Goal: Feedback & Contribution: Submit feedback/report problem

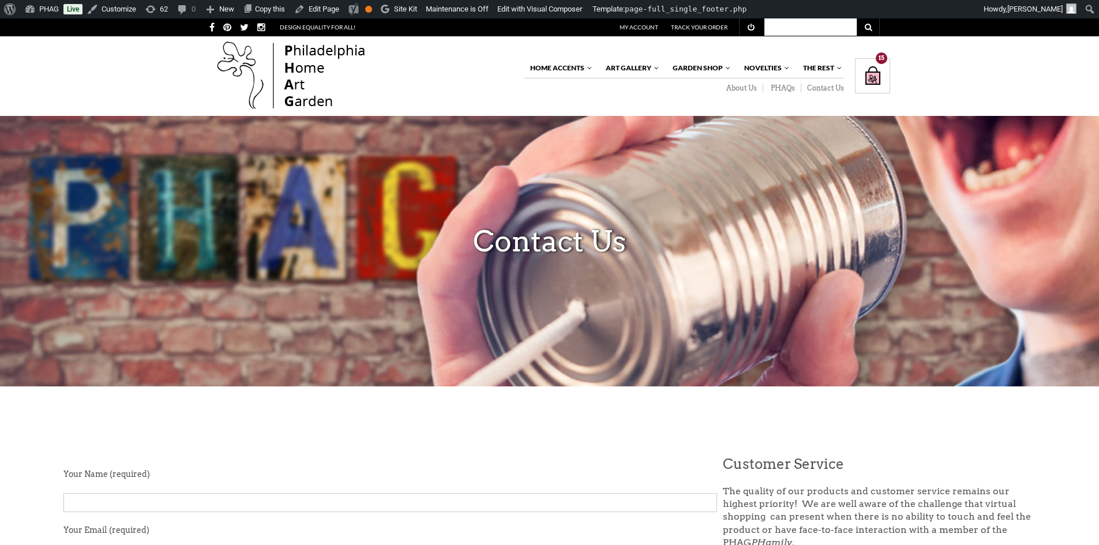
scroll to position [289, 0]
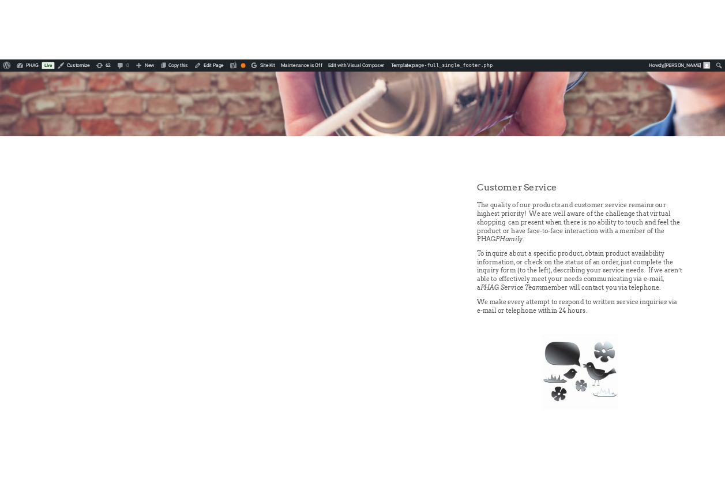
scroll to position [289, 0]
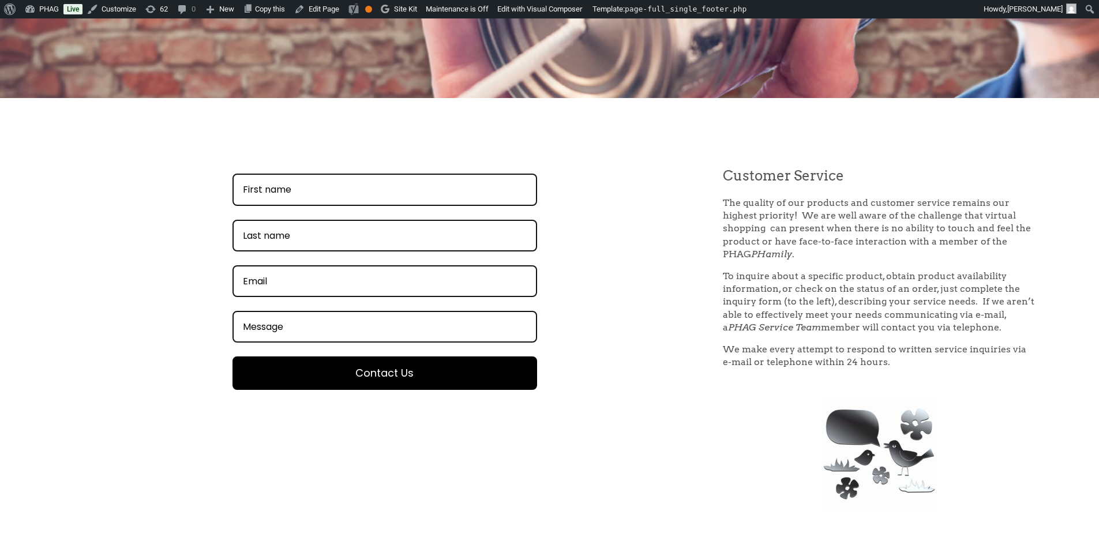
click at [163, 193] on div "This field is required This field is required This field is required The email …" at bounding box center [384, 289] width 642 height 244
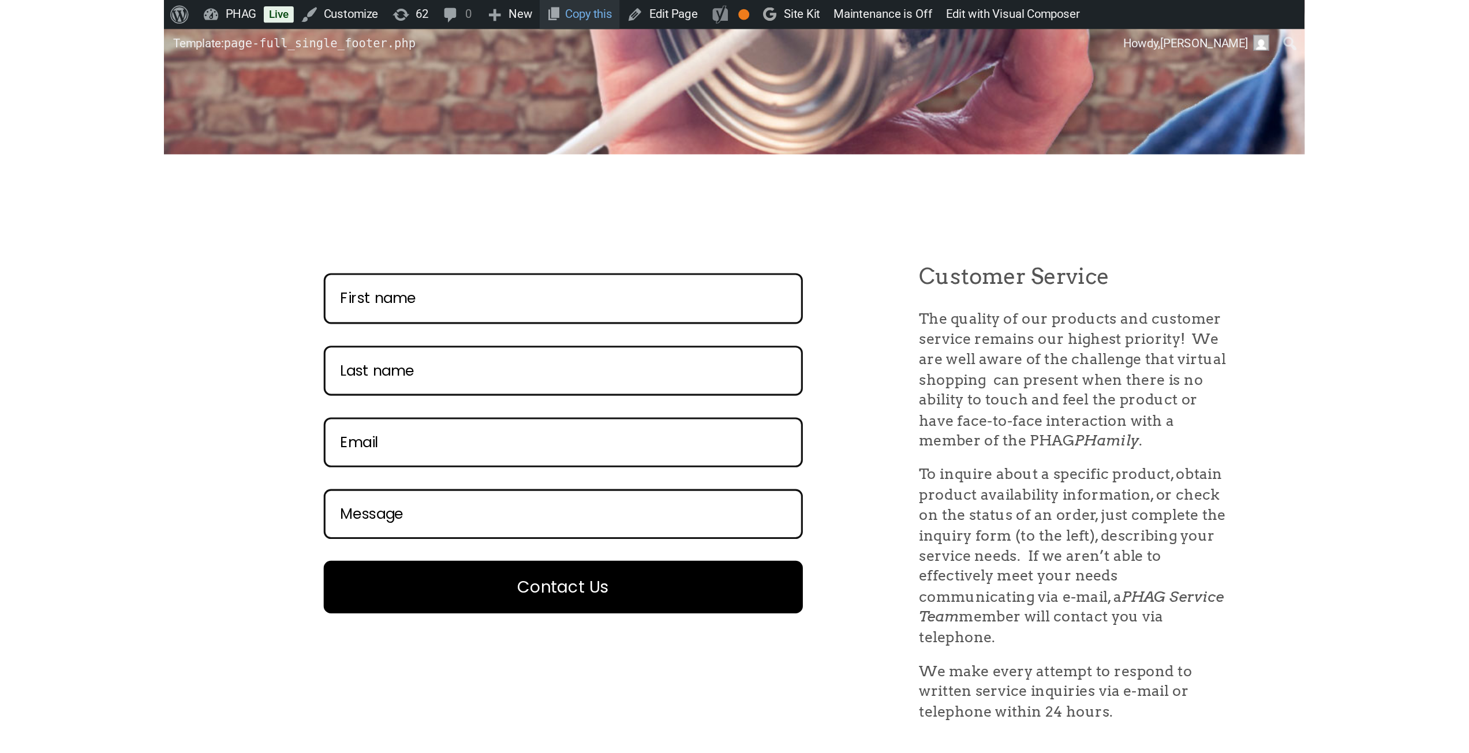
scroll to position [240, 0]
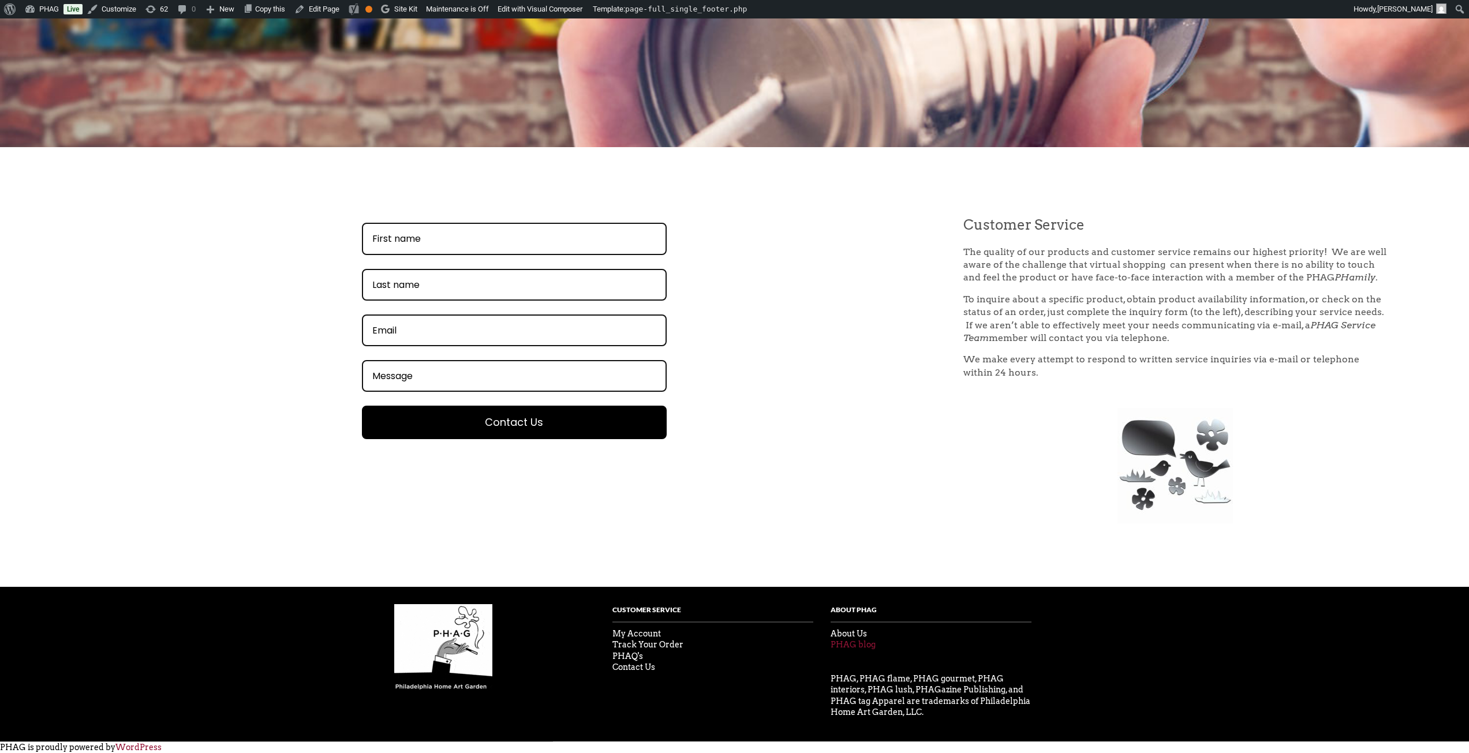
click at [847, 545] on link "PHAG blog" at bounding box center [852, 644] width 45 height 9
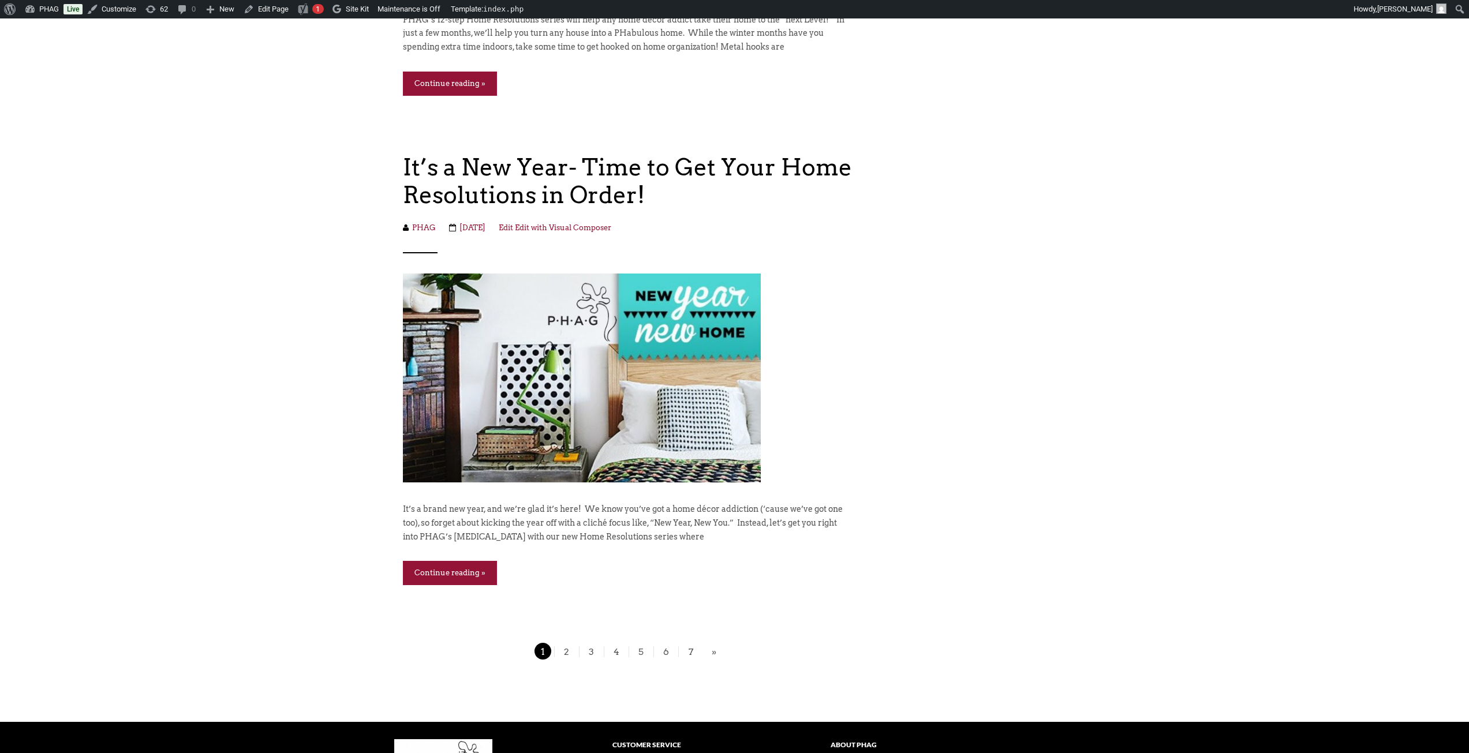
scroll to position [9641, 0]
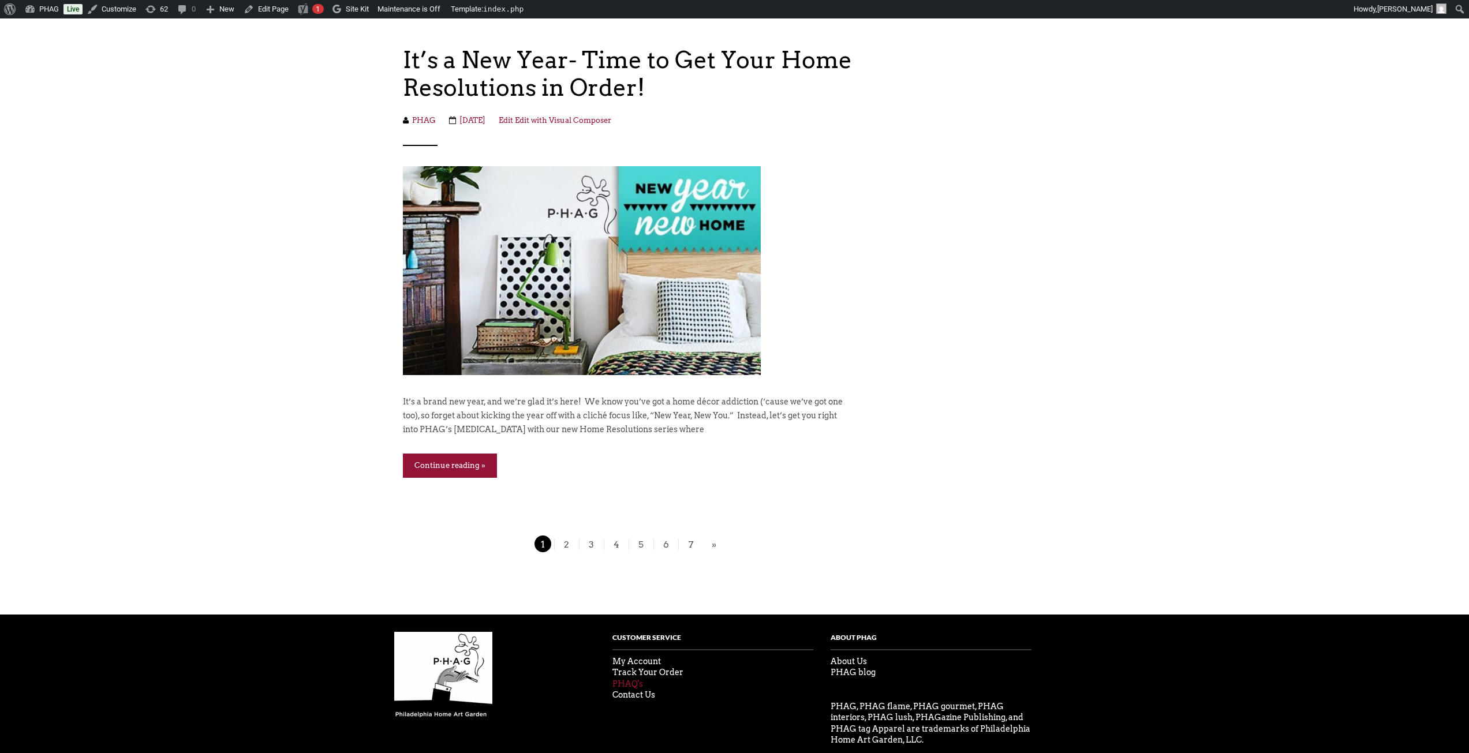
click at [626, 679] on link "PHAQ's" at bounding box center [627, 683] width 31 height 9
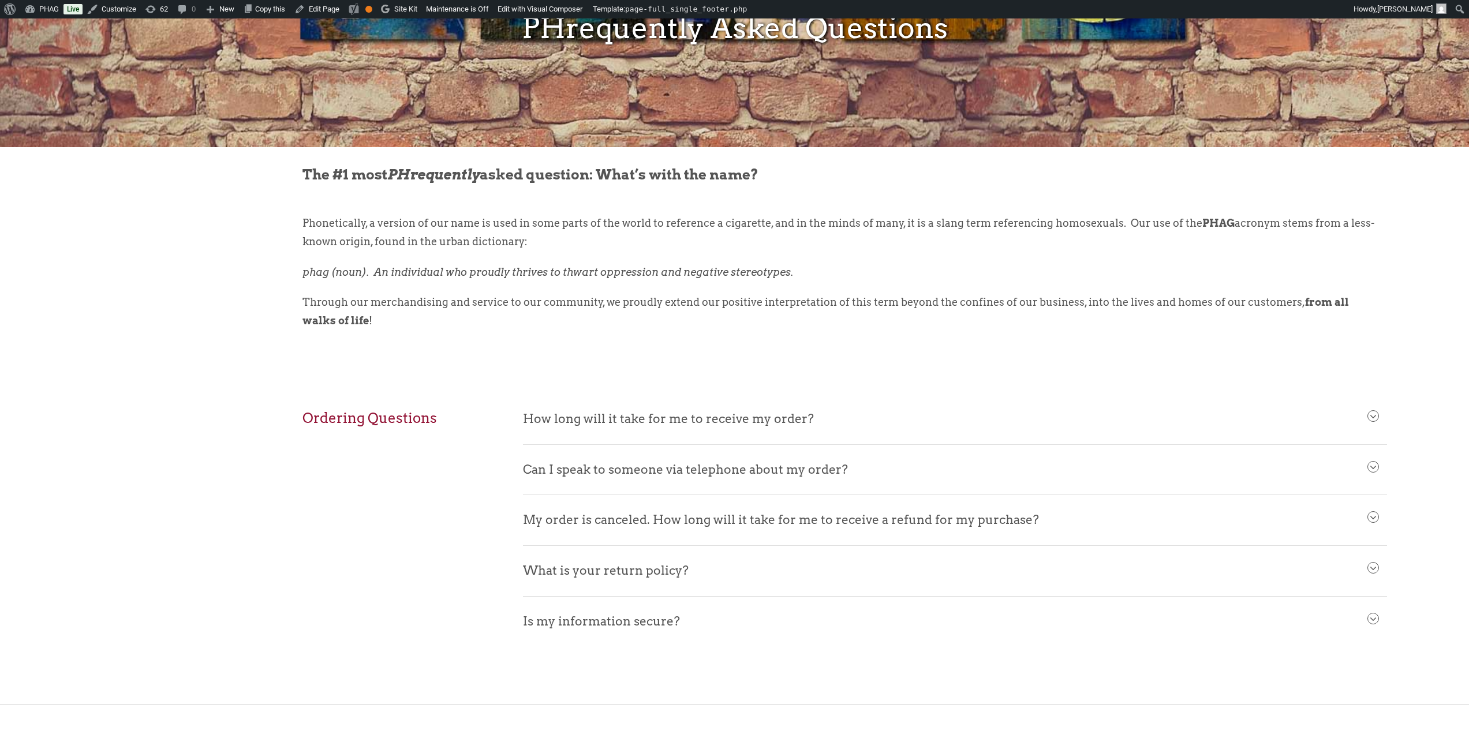
scroll to position [289, 0]
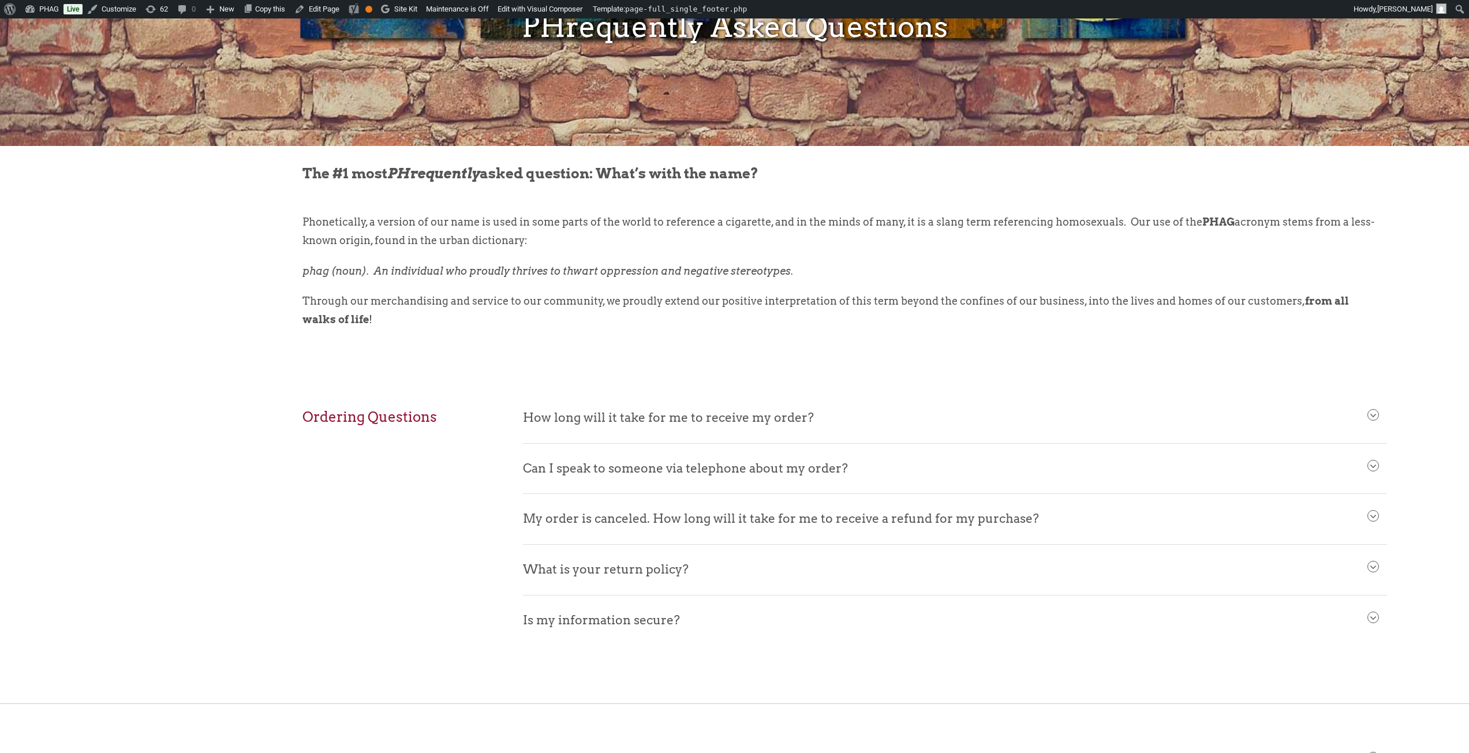
click at [645, 473] on span "Can I speak to someone via telephone about my order?" at bounding box center [955, 466] width 864 height 44
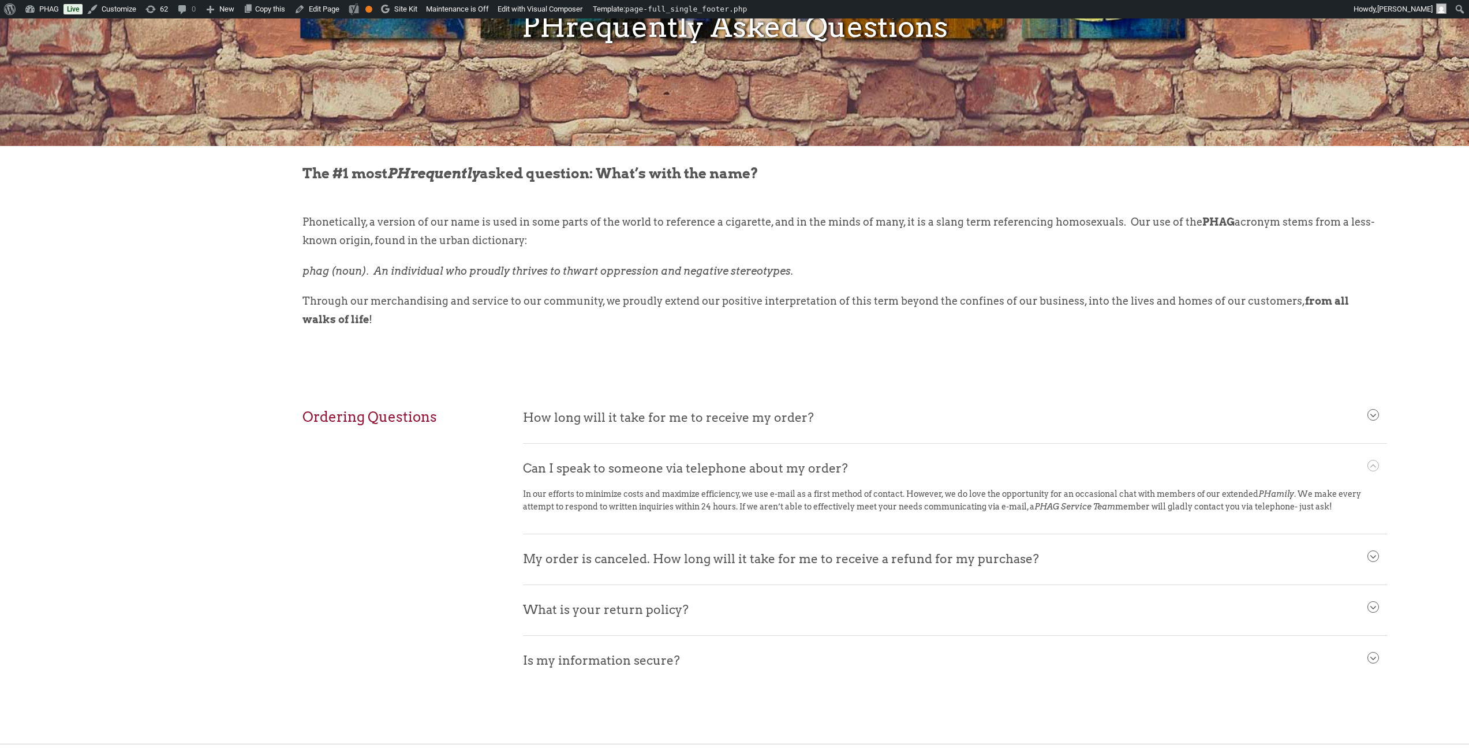
click at [645, 468] on span "Can I speak to someone via telephone about my order?" at bounding box center [955, 466] width 864 height 44
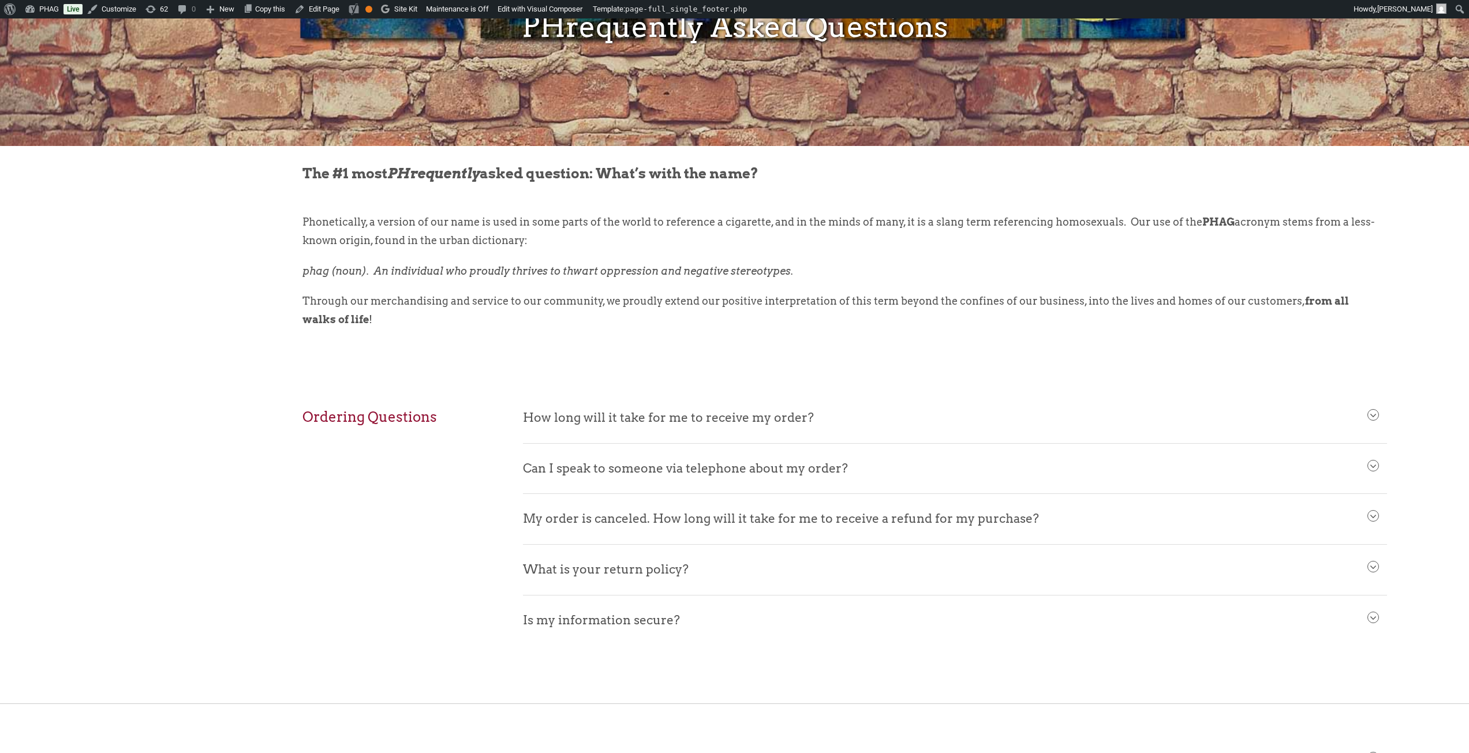
click at [573, 619] on span "Is my information secure?" at bounding box center [955, 618] width 864 height 44
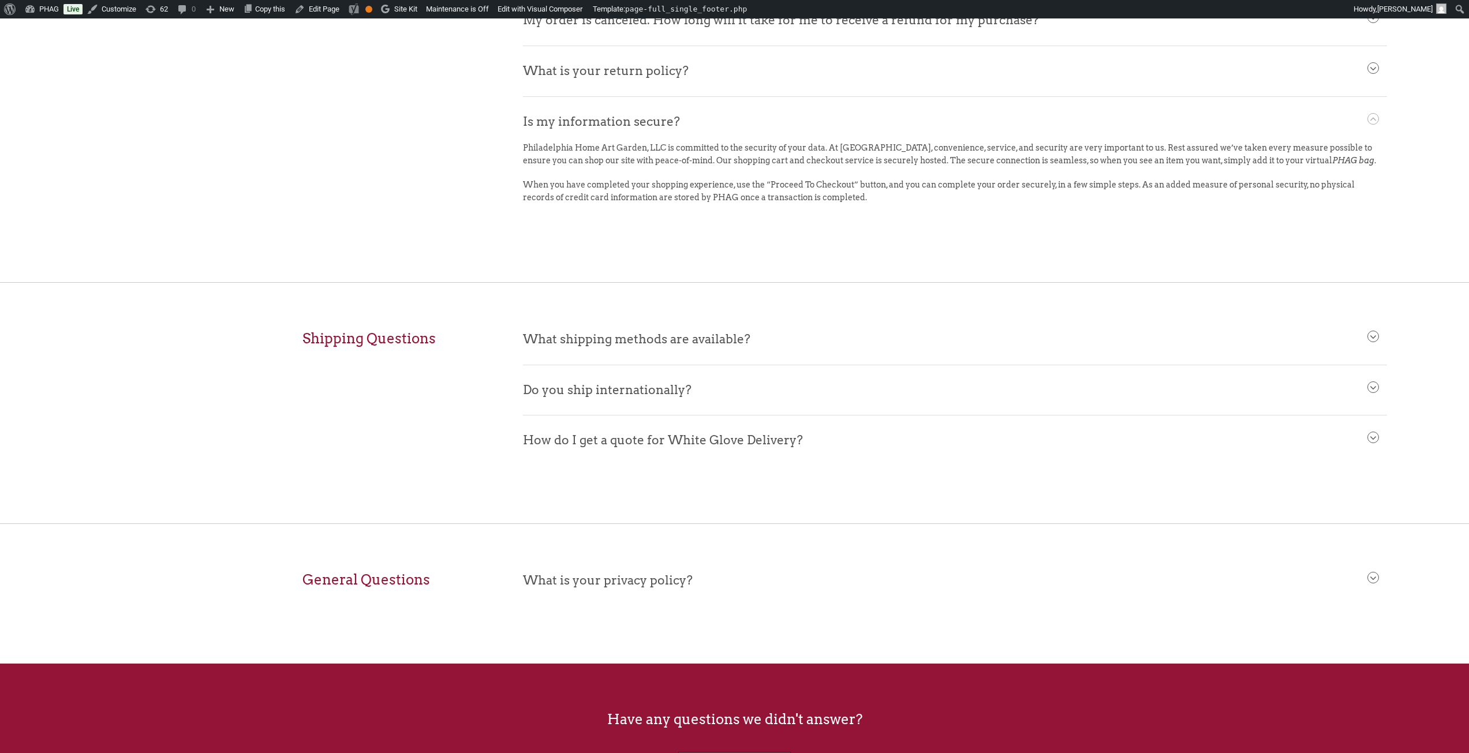
scroll to position [808, 0]
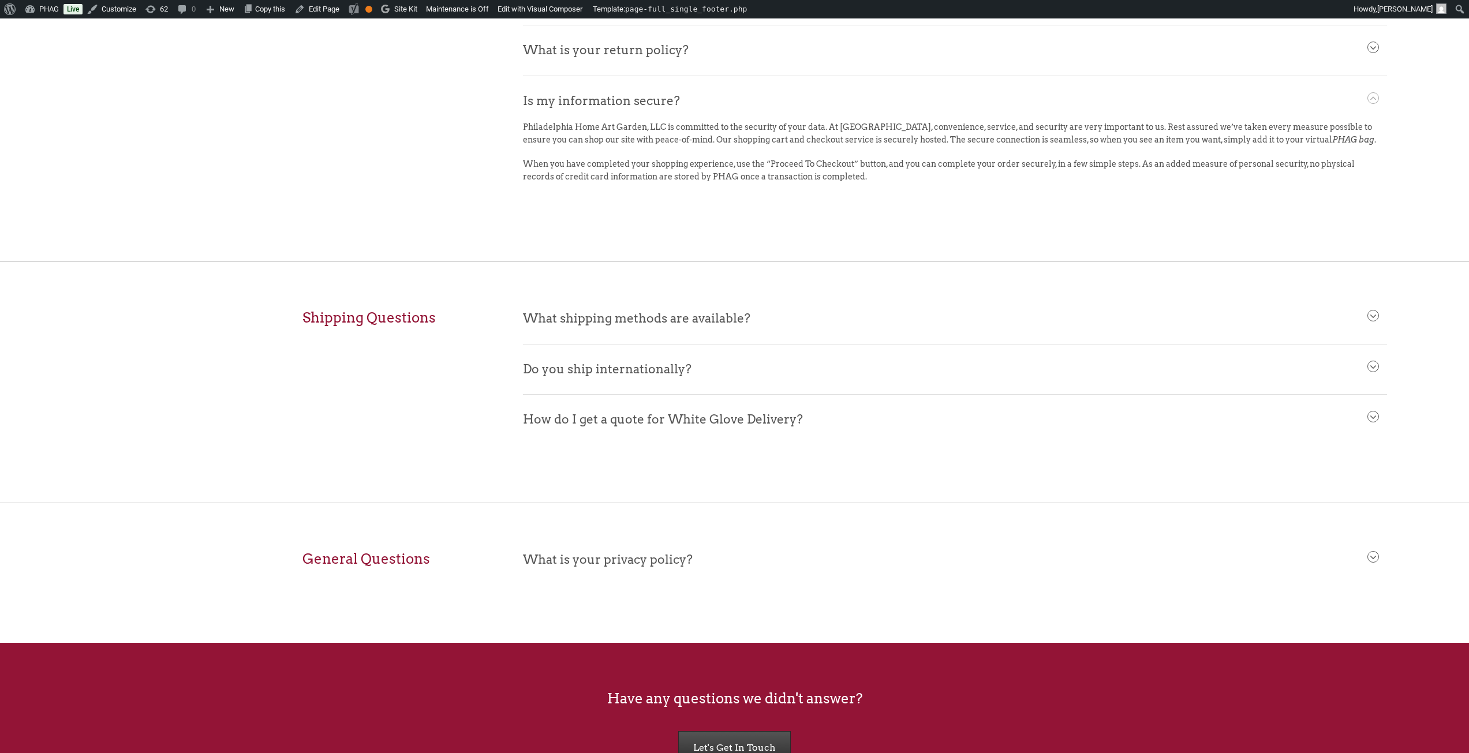
click at [571, 557] on span "What is your privacy policy?" at bounding box center [955, 557] width 864 height 44
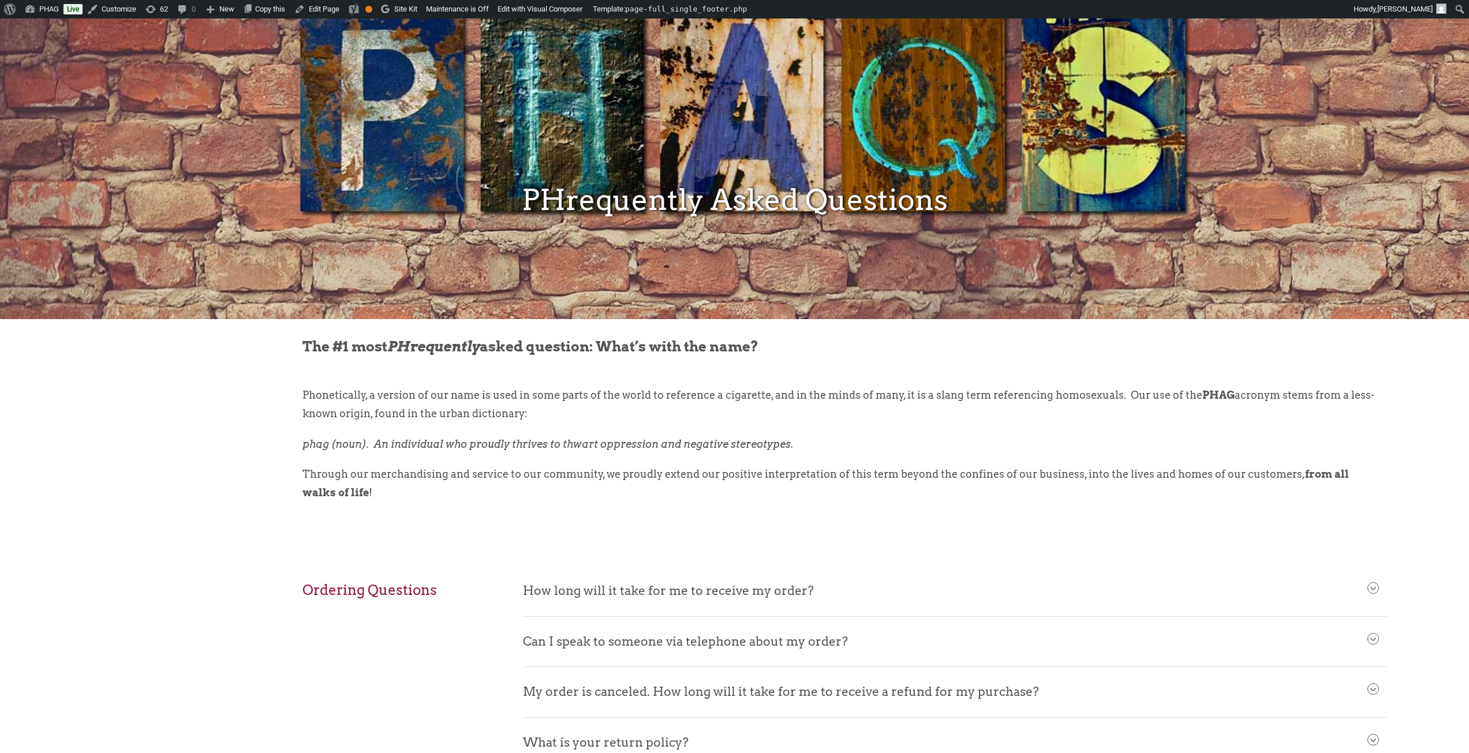
scroll to position [0, 0]
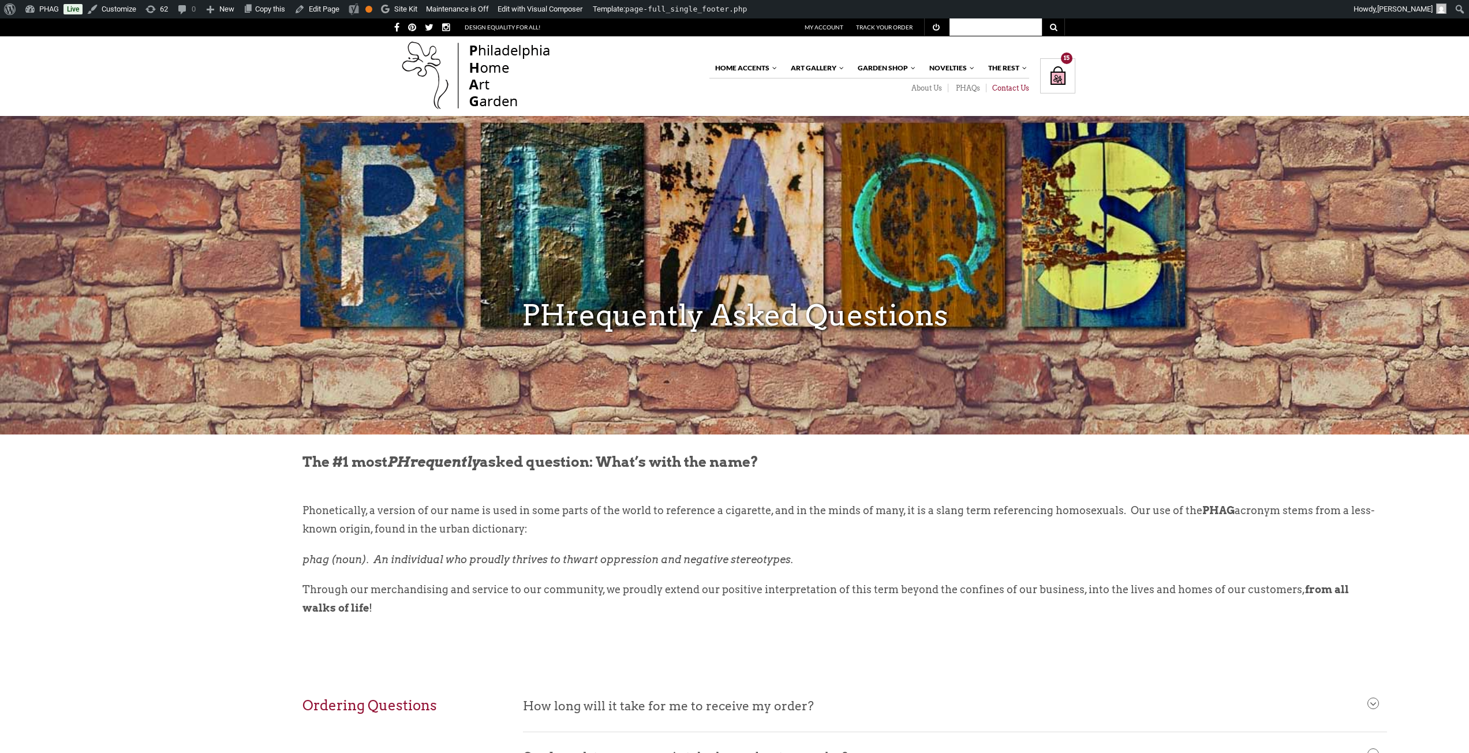
click at [1011, 87] on link "Contact Us" at bounding box center [1007, 88] width 43 height 9
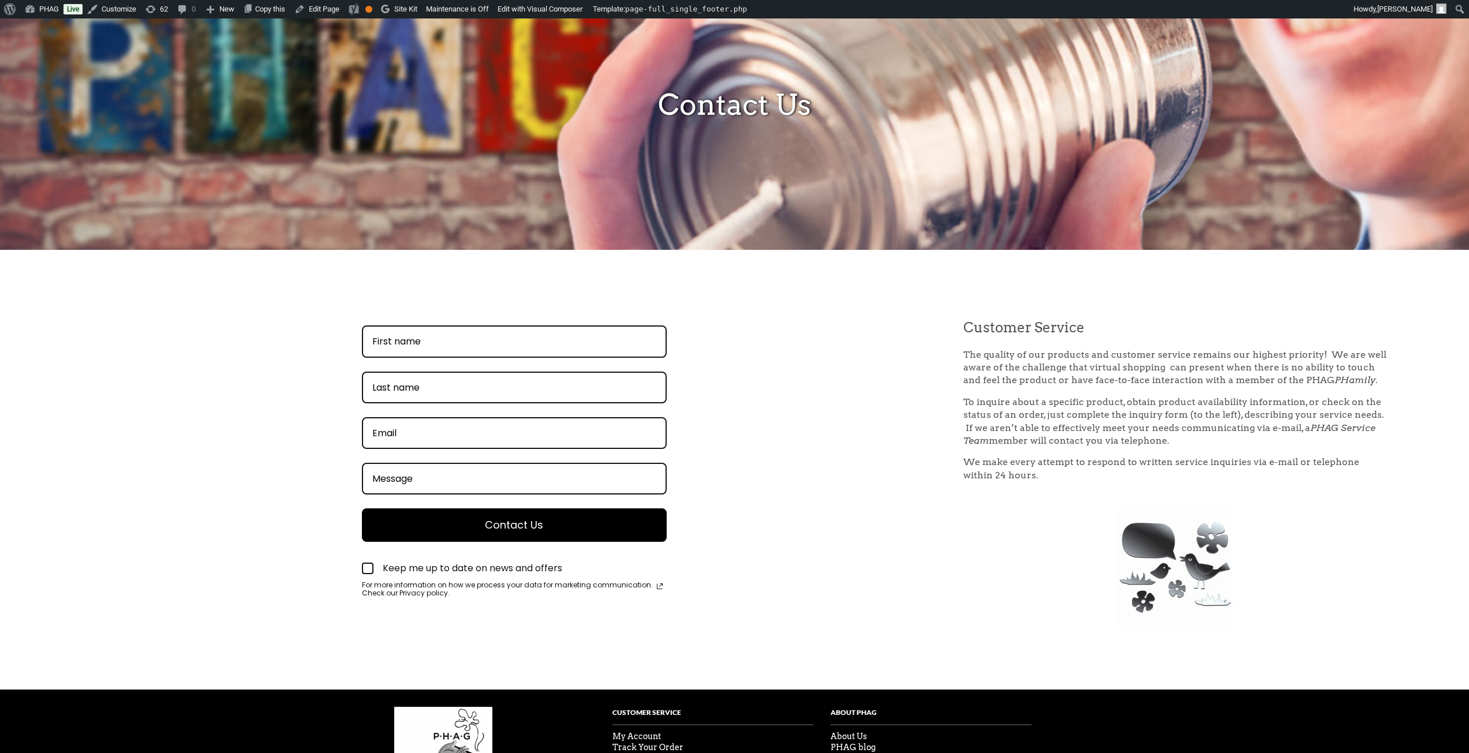
scroll to position [173, 0]
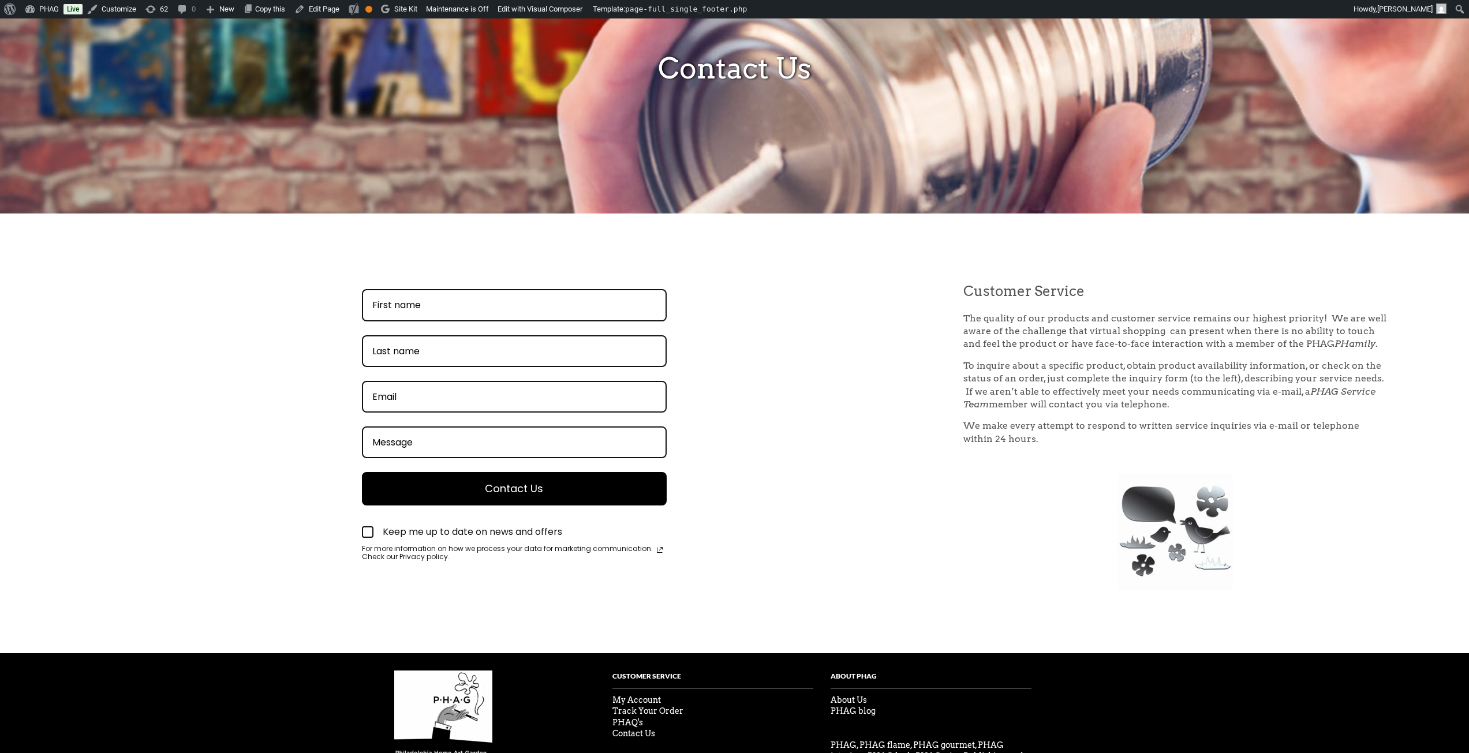
click at [369, 532] on div at bounding box center [368, 532] width 12 height 12
click at [369, 532] on input "Keep me up to date on news and offers" at bounding box center [366, 532] width 8 height 8
click at [369, 532] on div at bounding box center [368, 532] width 12 height 12
click at [369, 532] on input "Keep me up to date on news and offers" at bounding box center [366, 532] width 8 height 8
checkbox input "false"
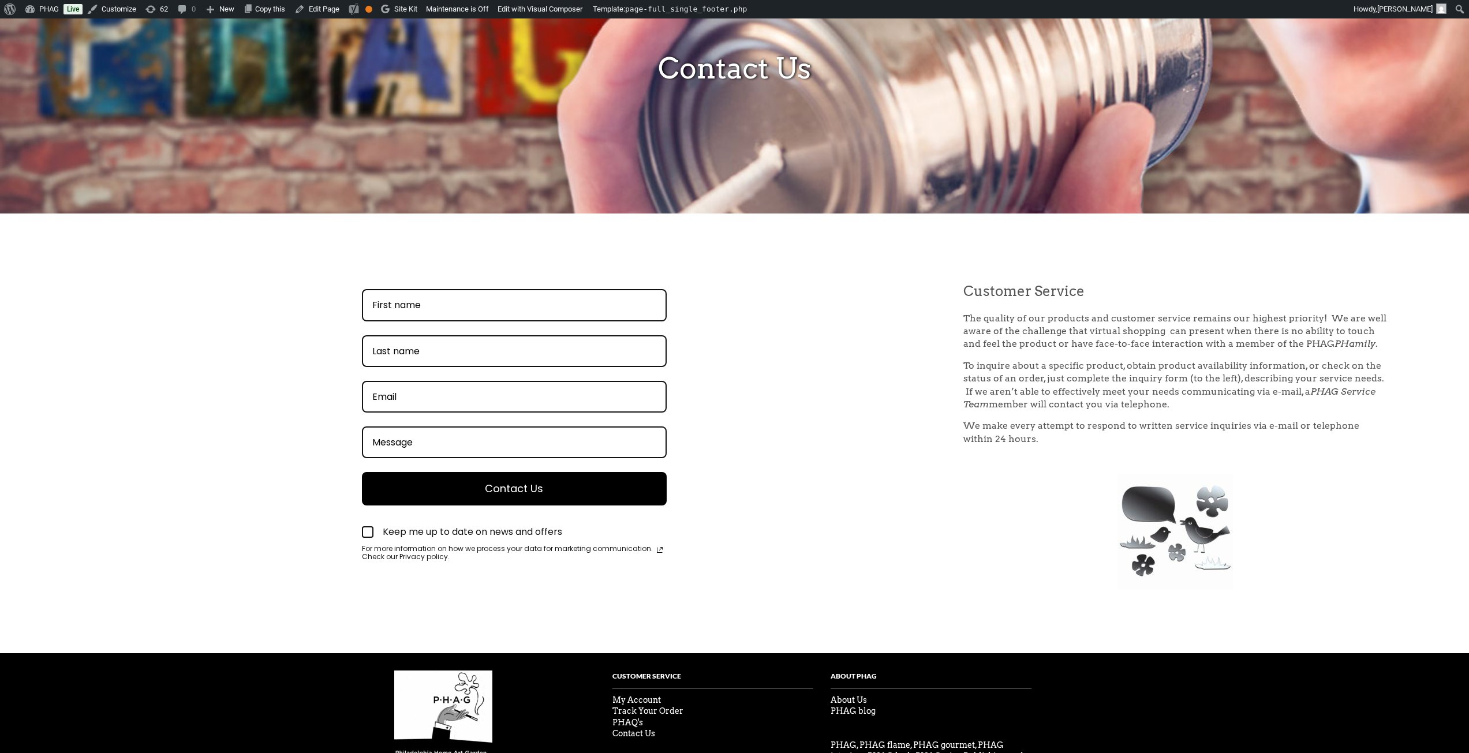
click at [780, 453] on div "This field is required This field is required This field is required The email …" at bounding box center [514, 432] width 864 height 300
click at [316, 13] on link "Edit Page" at bounding box center [317, 9] width 54 height 18
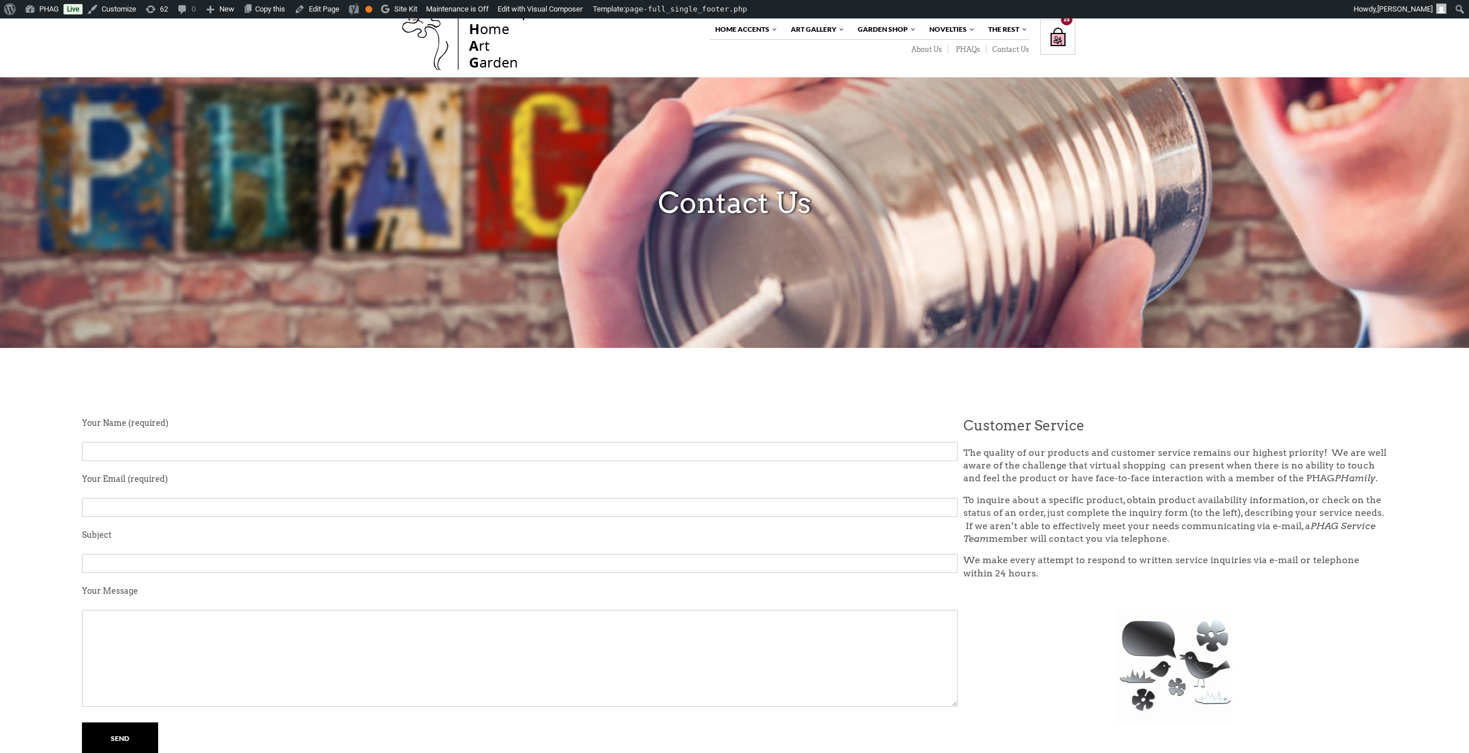
scroll to position [115, 0]
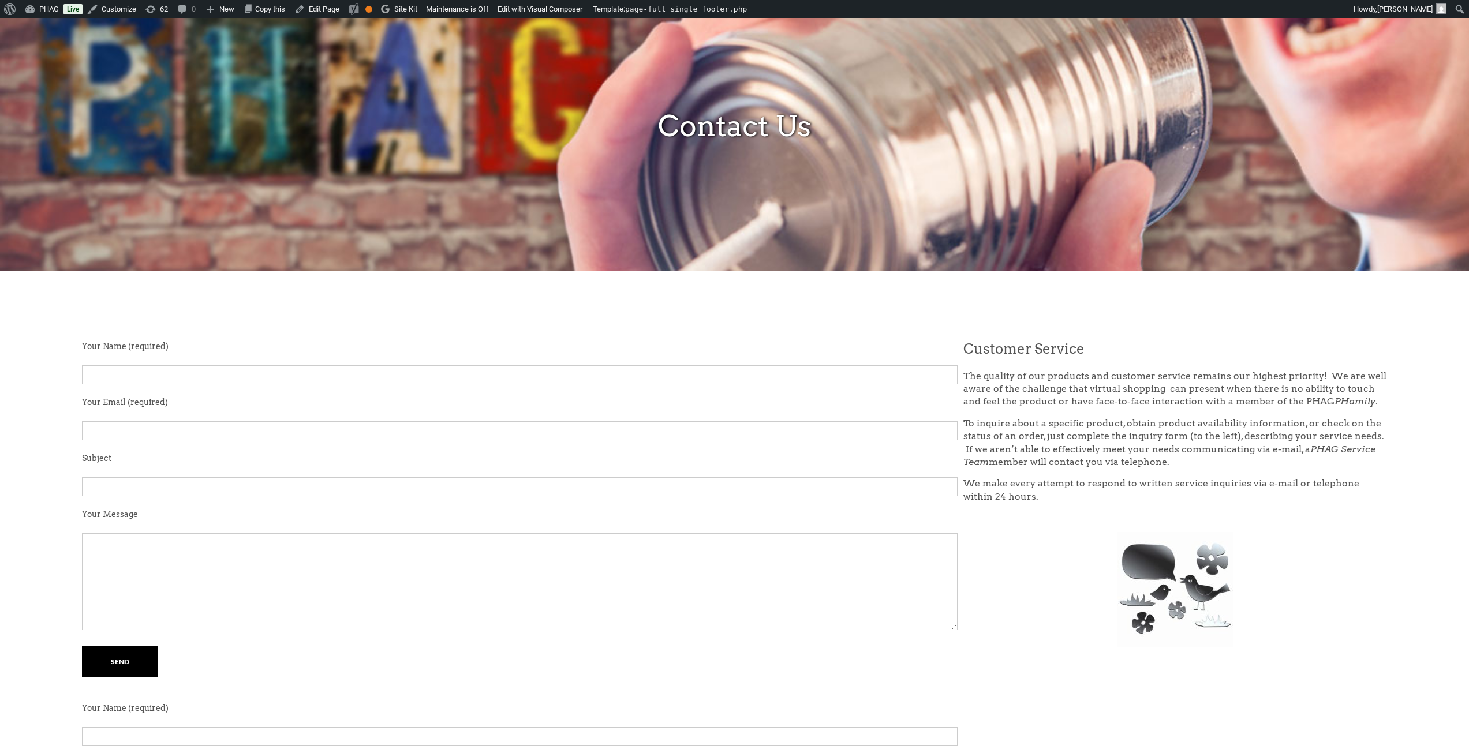
click at [240, 378] on input "Contact form" at bounding box center [519, 374] width 875 height 19
type input "Branden"
type input "brandenmoskwa@gmail.com"
type input "I am having trobles with the site?"
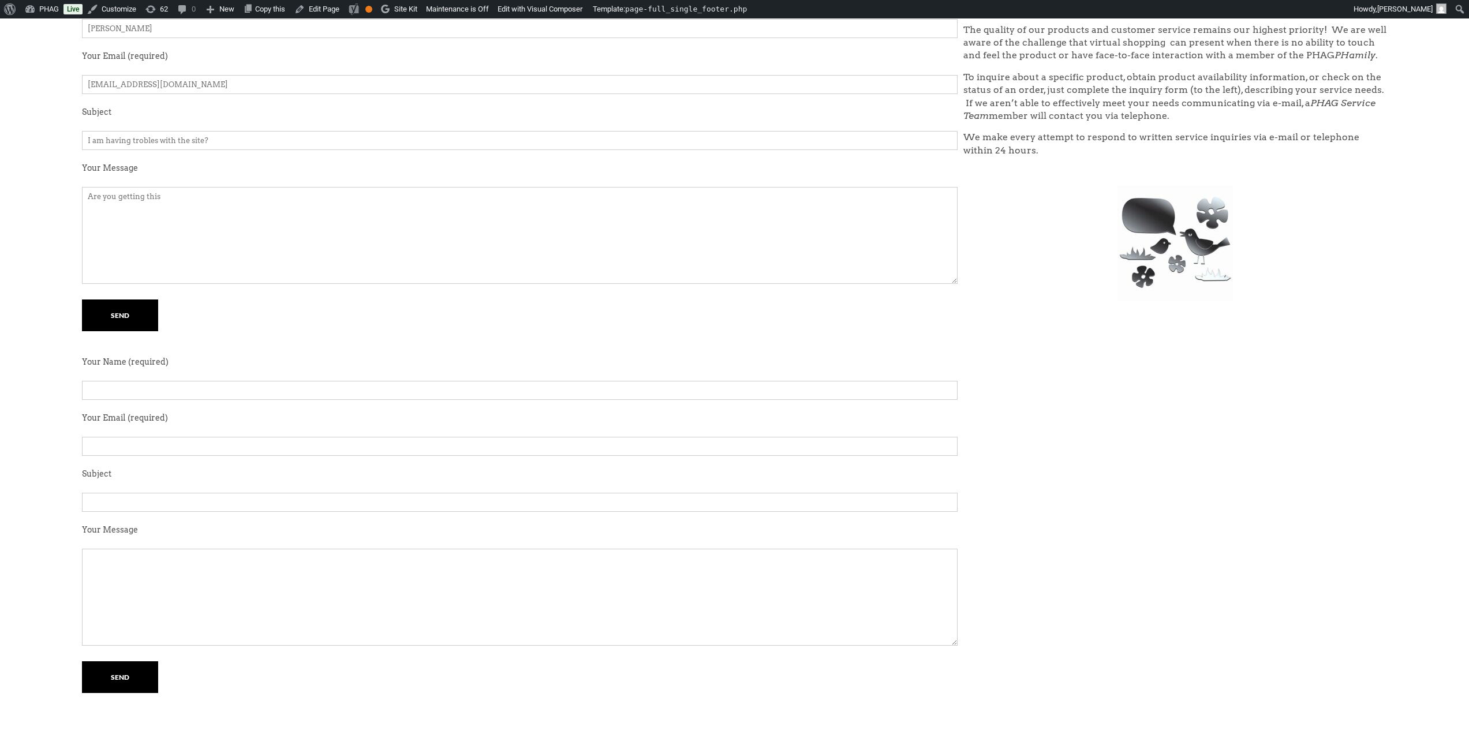
scroll to position [519, 0]
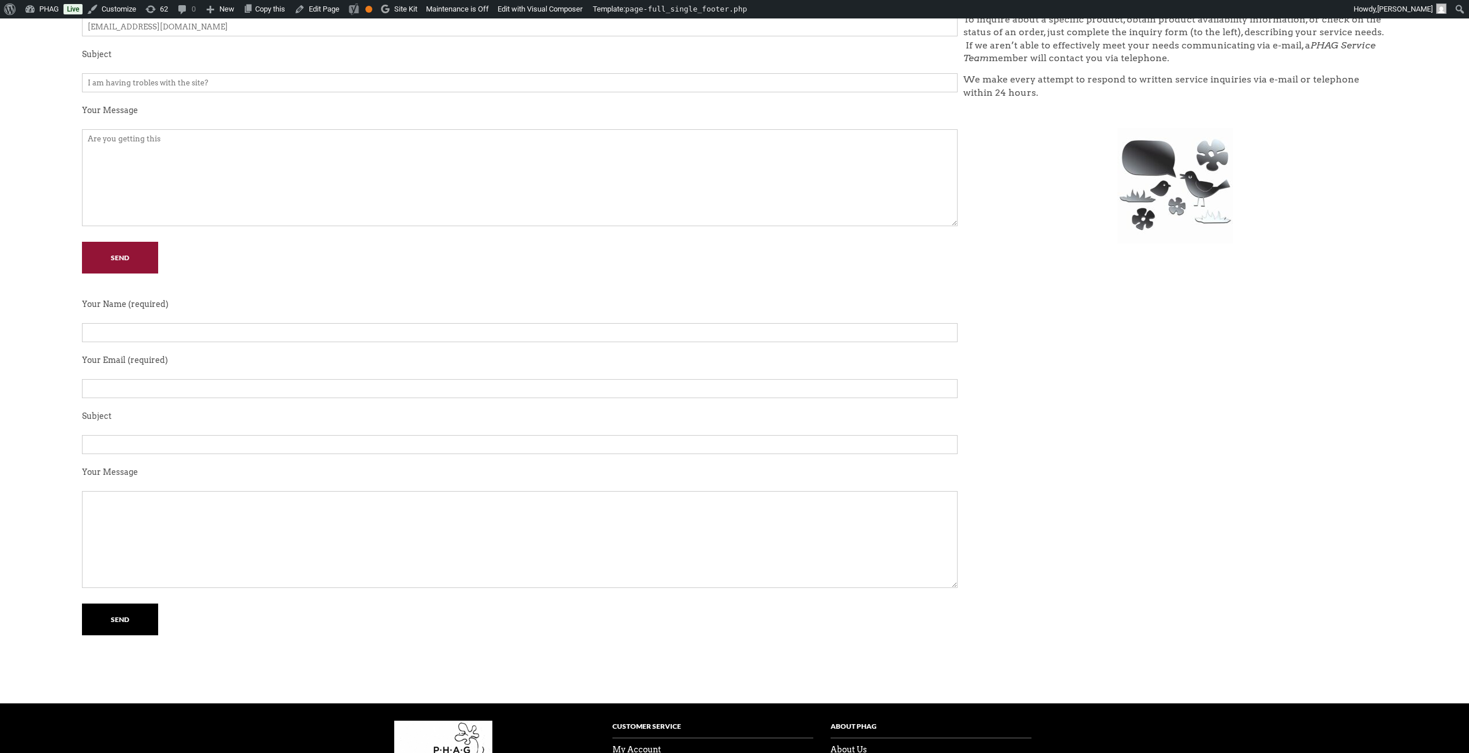
type textarea "Are you getting this"
click at [121, 257] on input "Send" at bounding box center [120, 258] width 76 height 32
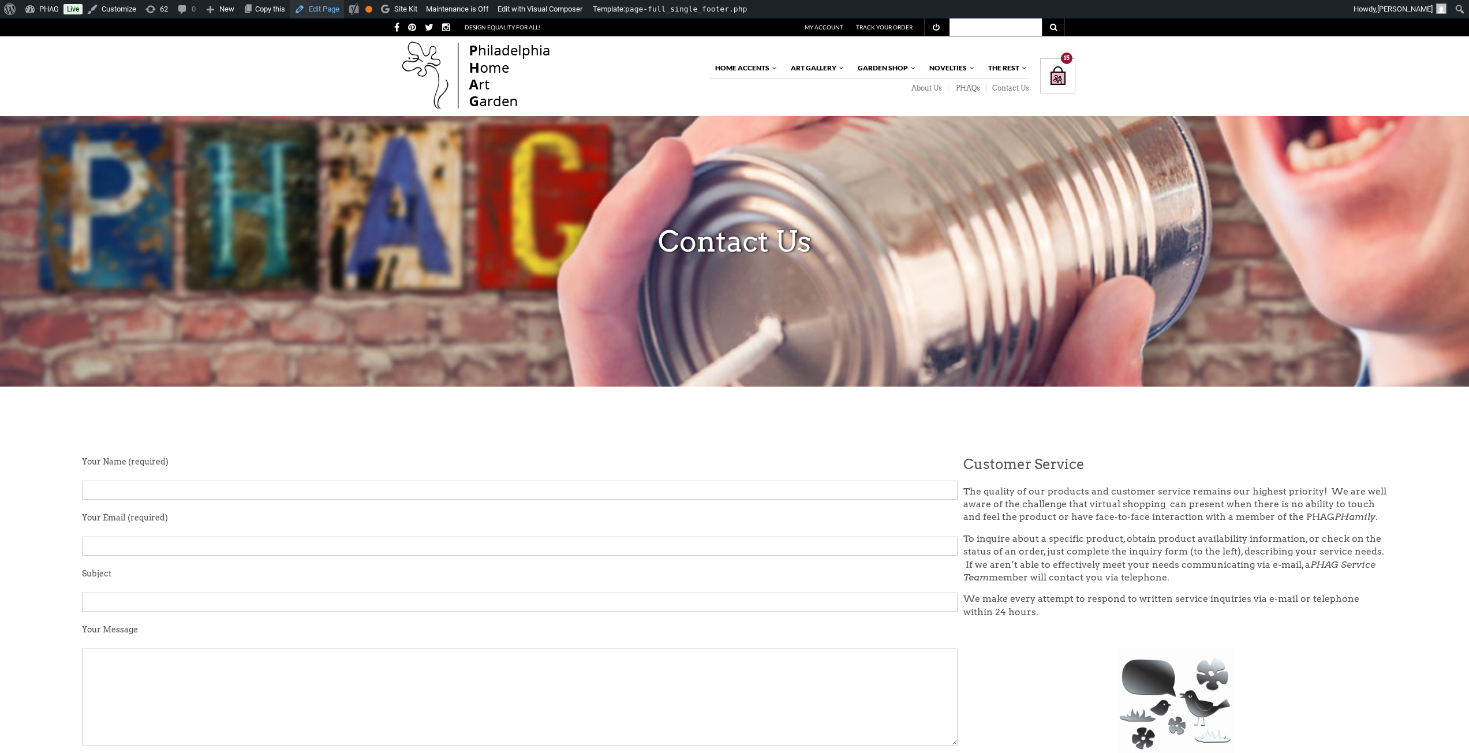
click at [319, 9] on link "Edit Page" at bounding box center [317, 9] width 54 height 18
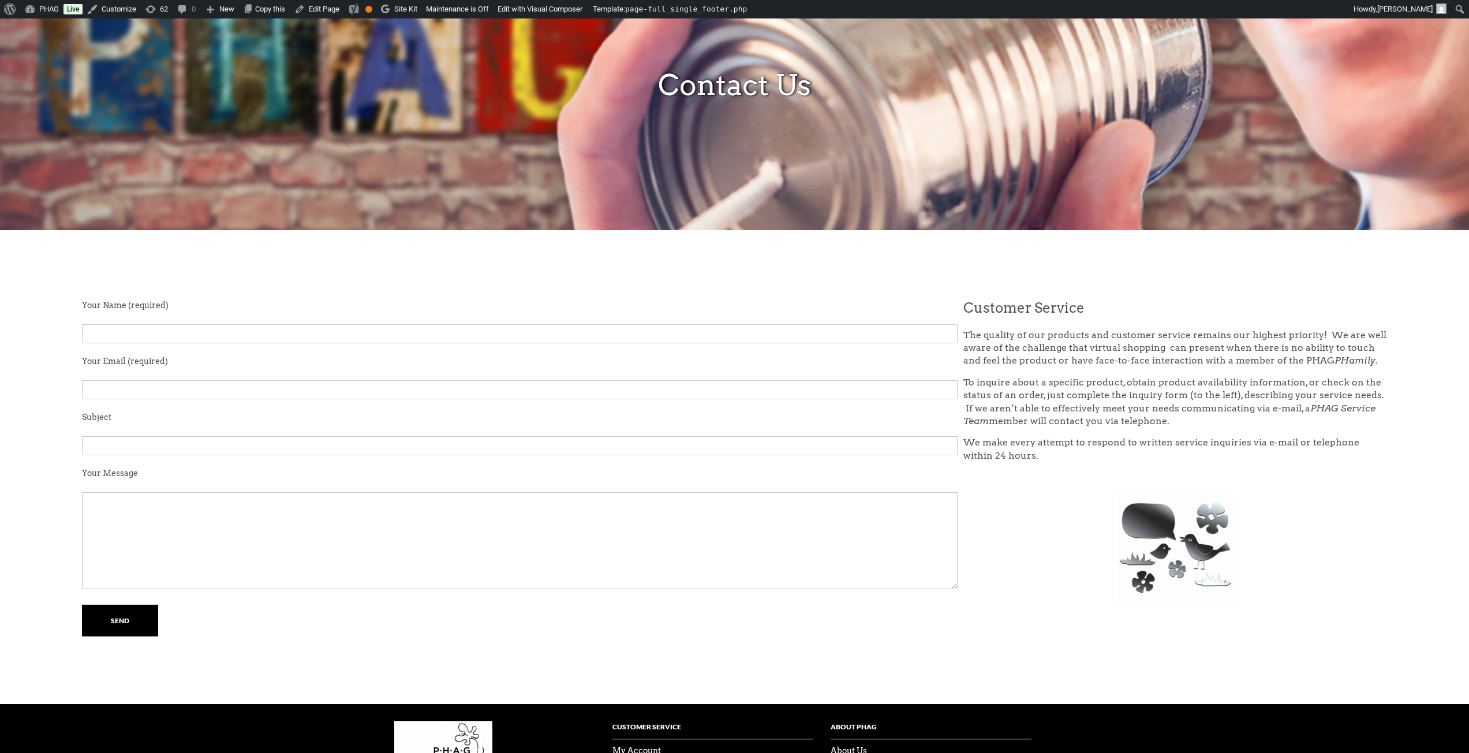
scroll to position [173, 0]
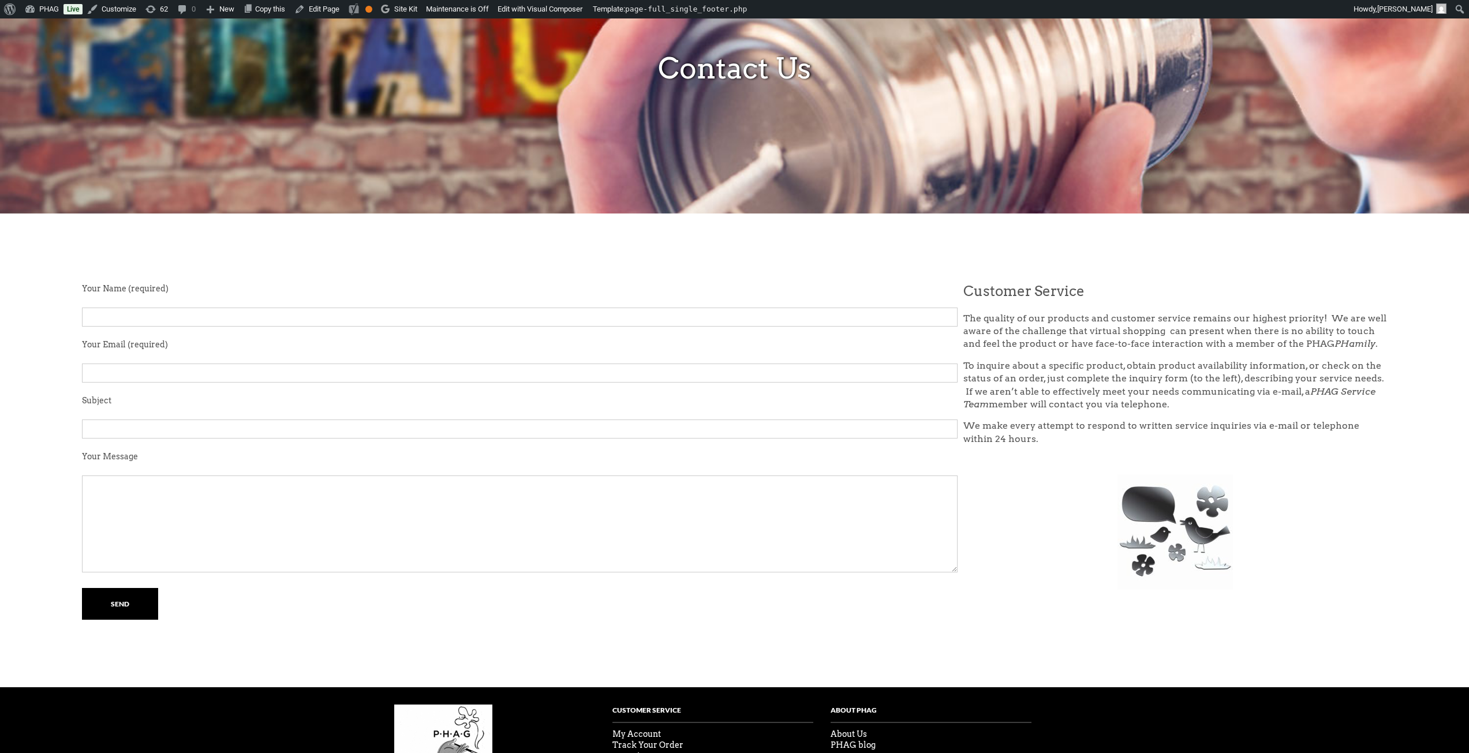
click at [308, 321] on input "Contact form" at bounding box center [519, 317] width 875 height 19
type input "Branden"
type input "BRANDENMOSKWA@GMAIL.COM"
type input "YO UUP?"
type textarea "hI jASON, JUST CHECKING"
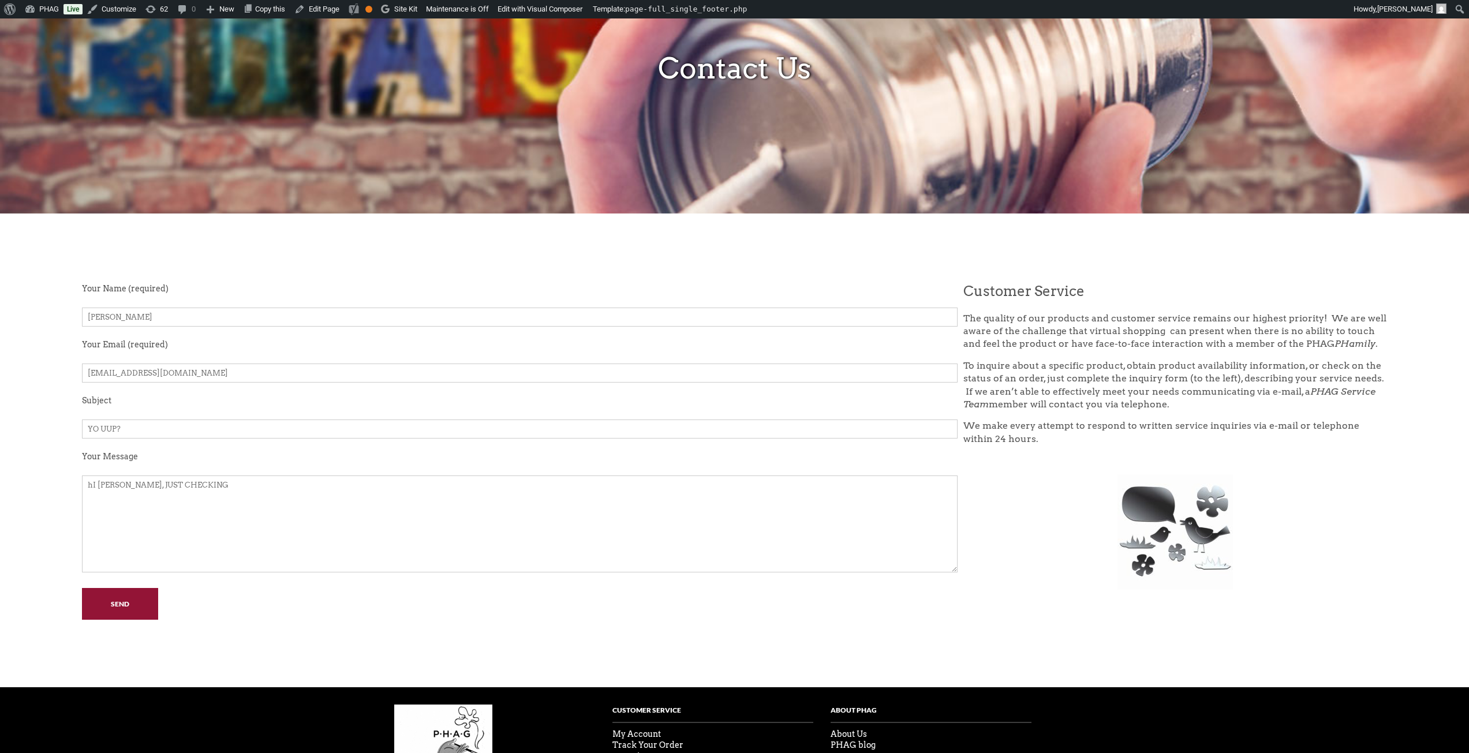
click at [128, 598] on input "Send" at bounding box center [120, 604] width 76 height 32
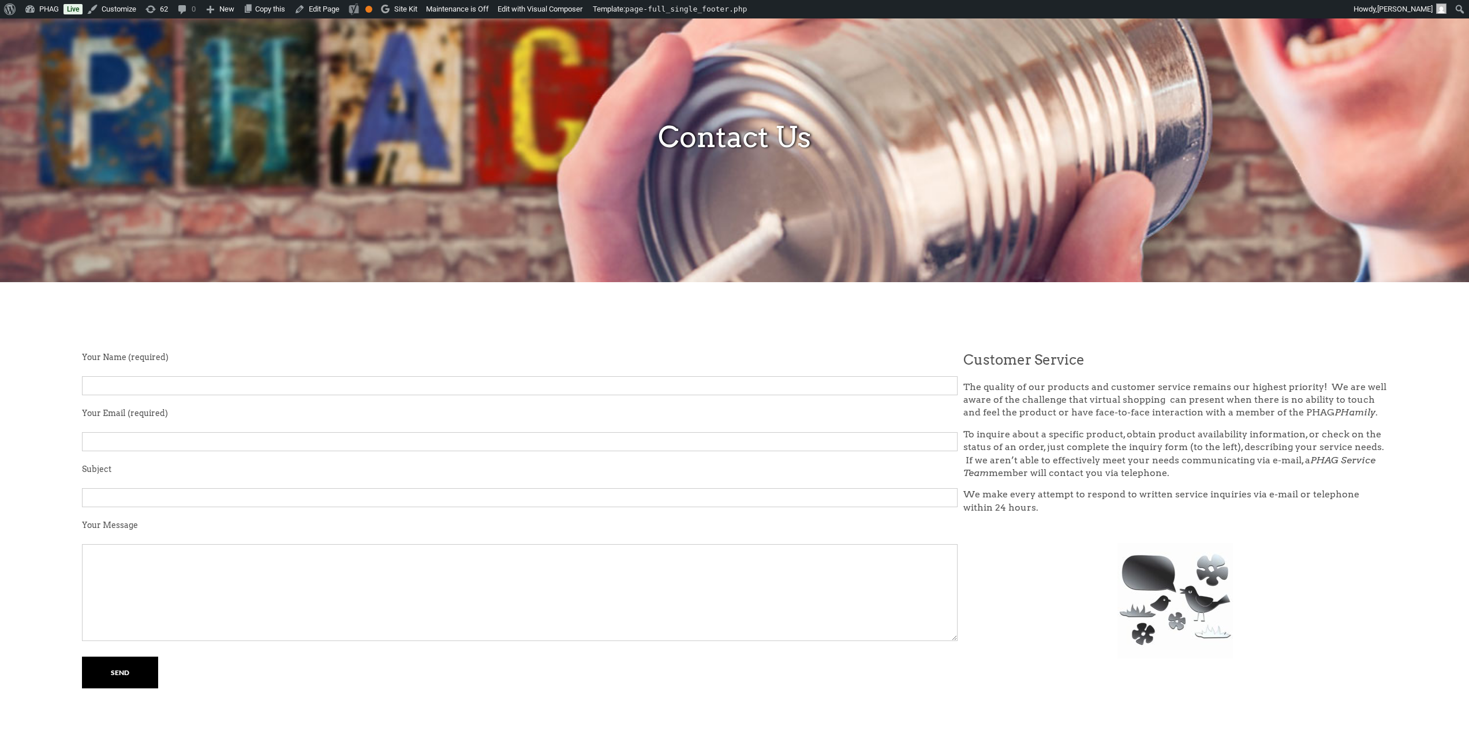
scroll to position [231, 0]
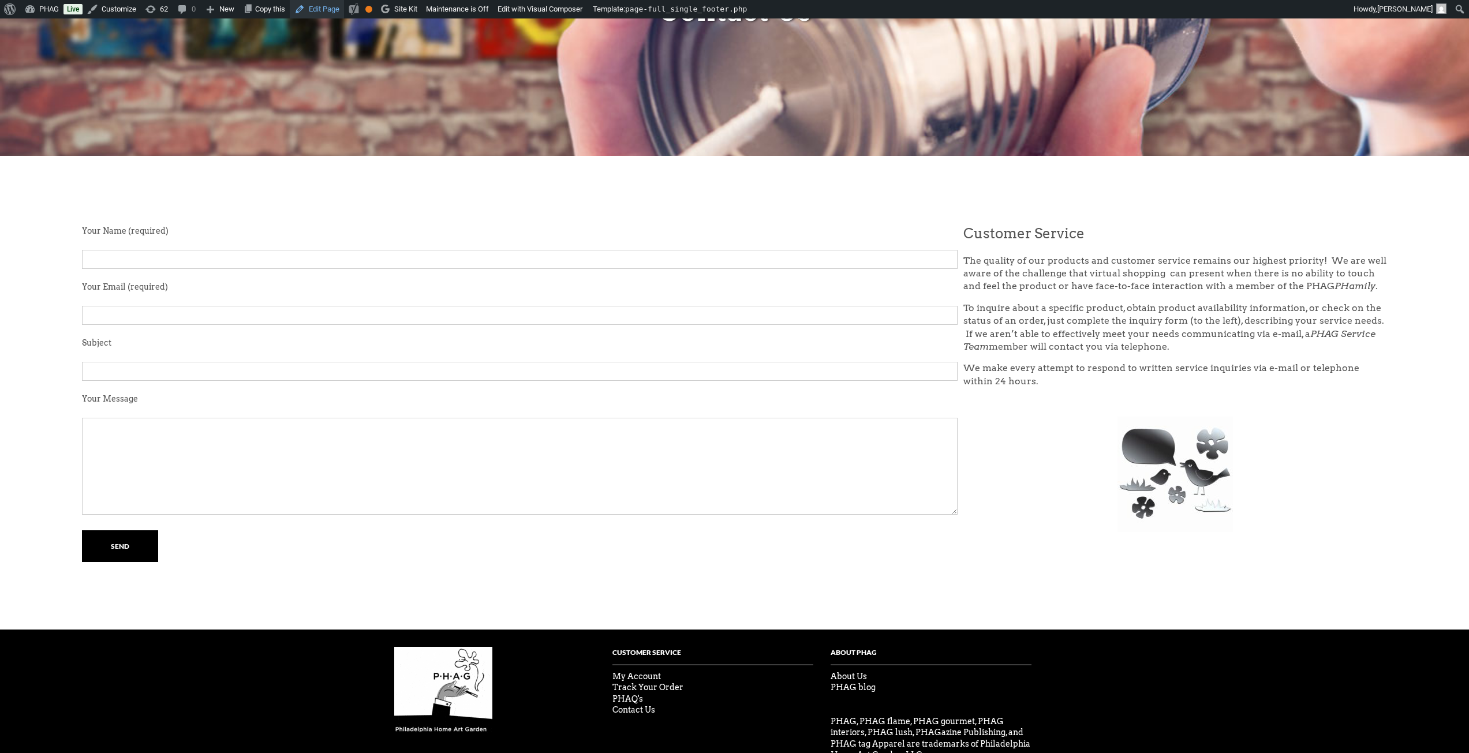
click at [317, 11] on link "Edit Page" at bounding box center [317, 9] width 54 height 18
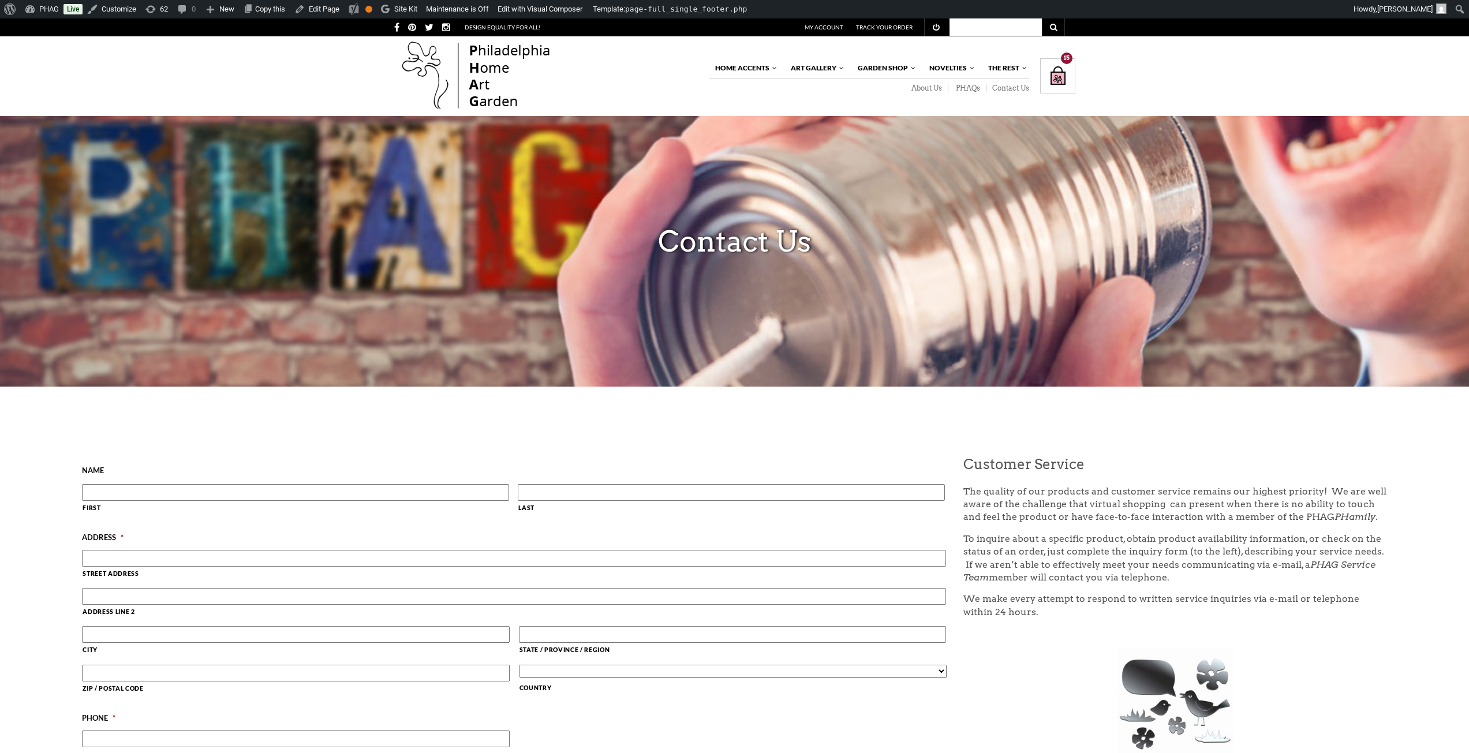
scroll to position [173, 0]
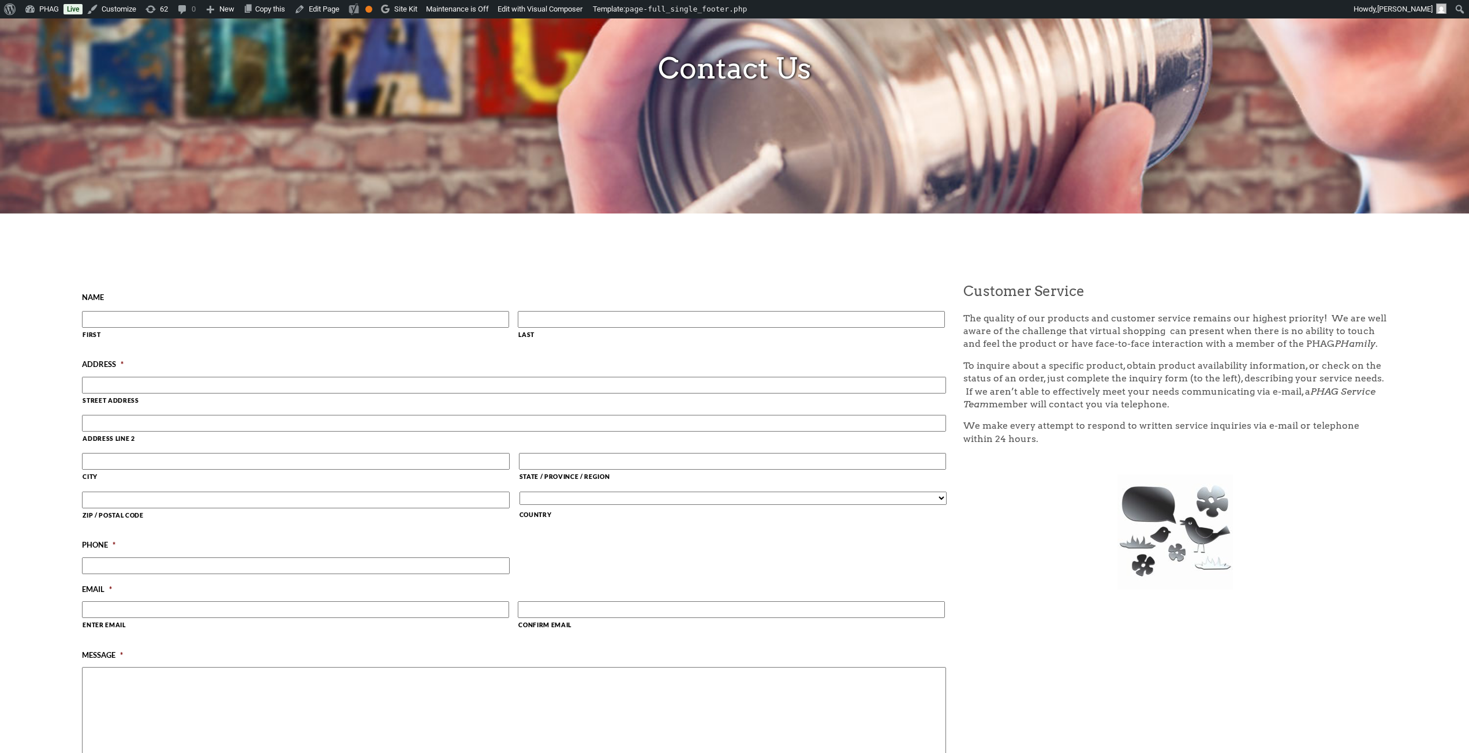
click at [390, 326] on input "First" at bounding box center [295, 319] width 427 height 17
type input "branden"
type input "i"
type input "moskwa"
type input "jjfidfdhj-"
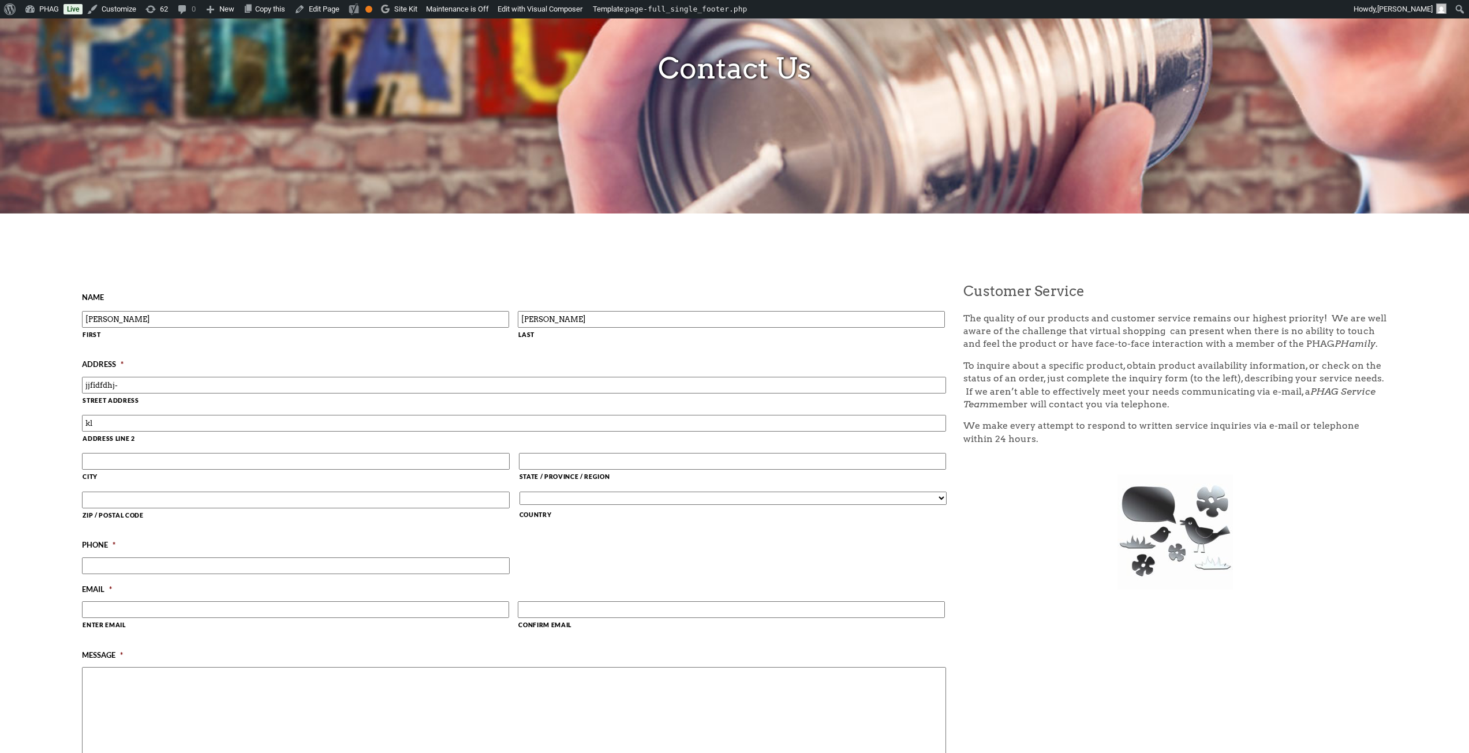
type input "k"
type input "calaway"
click at [582, 459] on input "State / Province / Region" at bounding box center [733, 461] width 428 height 17
type input "bc"
click at [213, 502] on input "ZIP / Postal Code" at bounding box center [296, 500] width 428 height 17
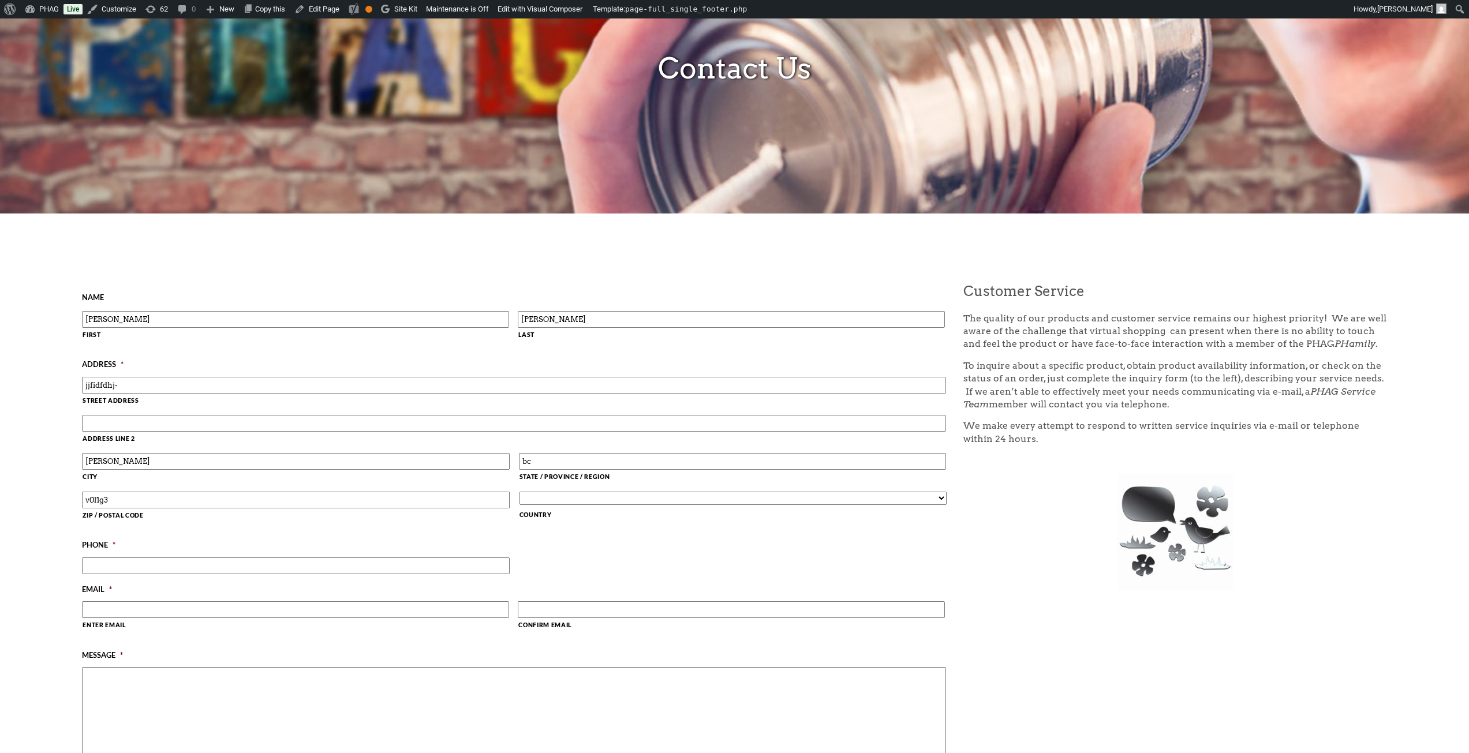
type input "v0l1g3"
click at [576, 501] on select "Afghanistan Albania Algeria American Samoa Andorra Angola Anguilla Antarctica A…" at bounding box center [733, 498] width 428 height 13
select select "Albania"
click at [519, 492] on select "Afghanistan Albania Algeria American Samoa Andorra Angola Anguilla Antarctica A…" at bounding box center [733, 498] width 428 height 13
click at [188, 568] on input "(___) ___-____" at bounding box center [296, 565] width 428 height 17
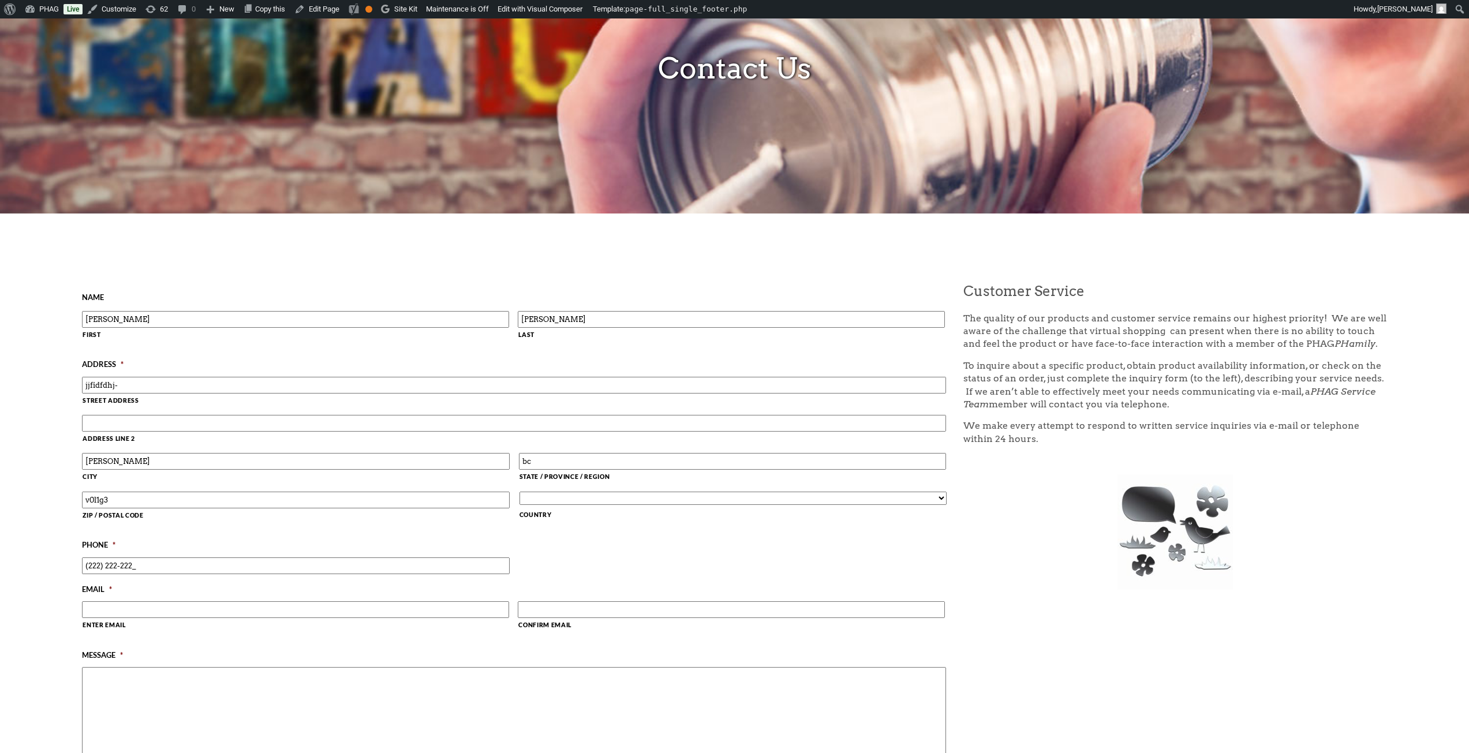
type input "(222) 222-2222"
click at [176, 610] on input "Enter Email" at bounding box center [295, 609] width 427 height 17
type input "brandenmoskwa@gmail.com"
click at [377, 719] on textarea "Message *" at bounding box center [514, 713] width 864 height 92
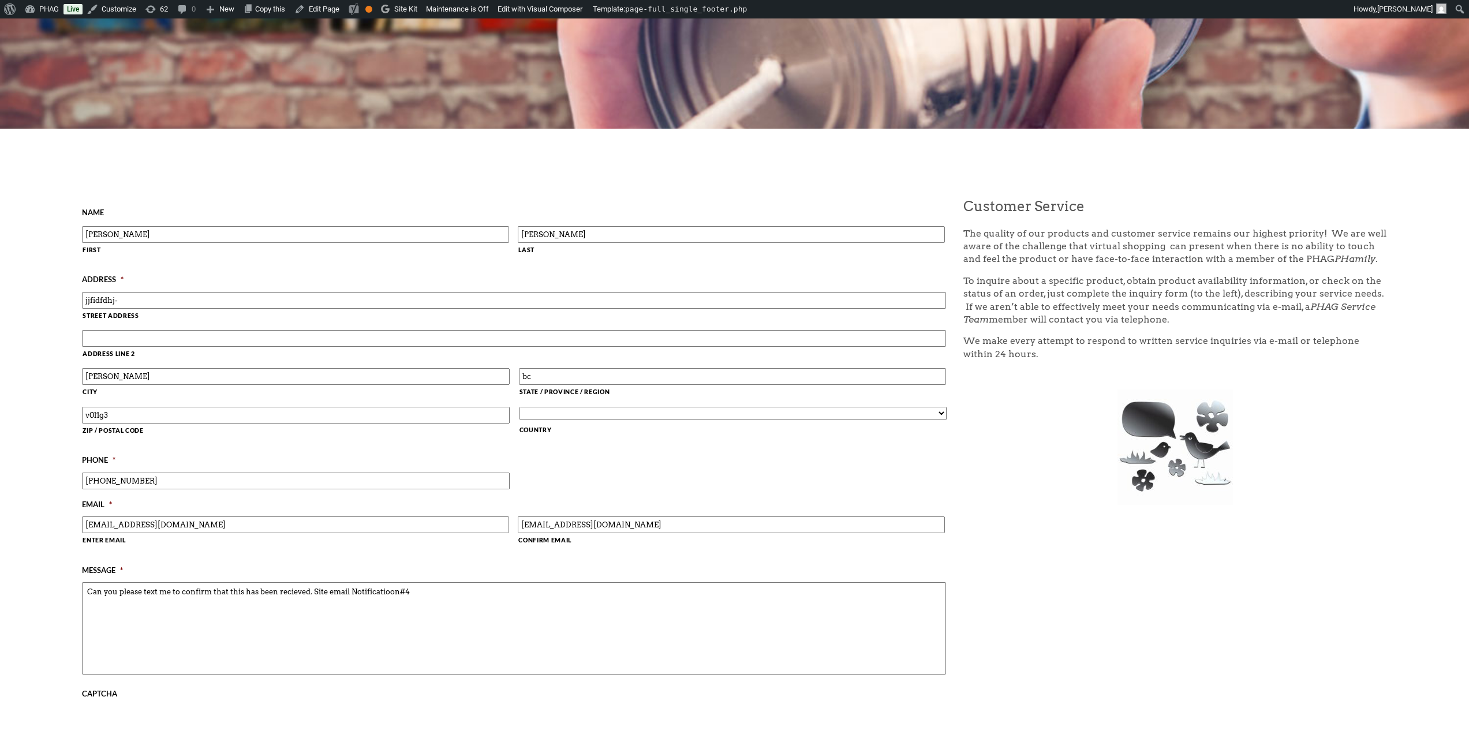
scroll to position [346, 0]
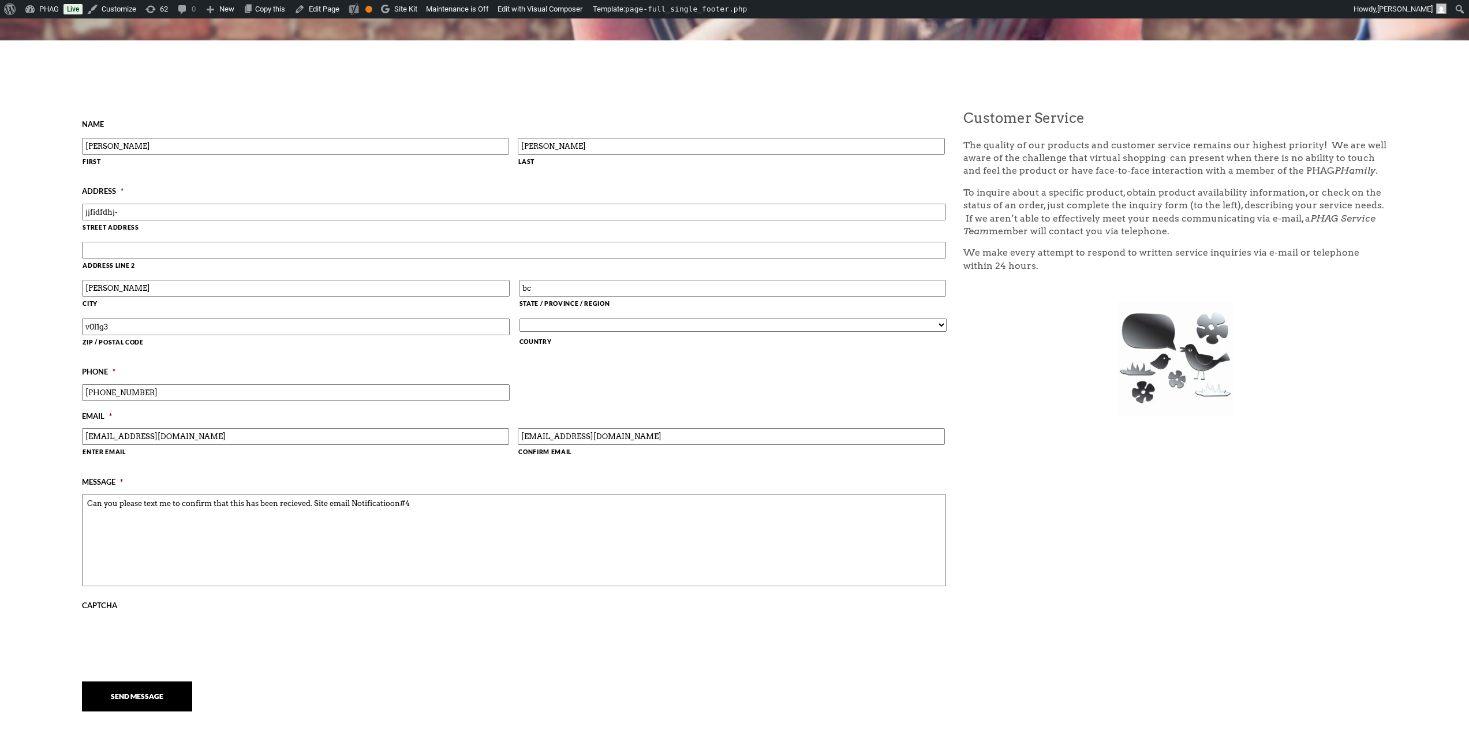
type textarea "Can you please text me to confirm that this has been recieved. Site email Notif…"
click at [135, 697] on input "Send Message" at bounding box center [137, 697] width 110 height 30
